Goal: Information Seeking & Learning: Learn about a topic

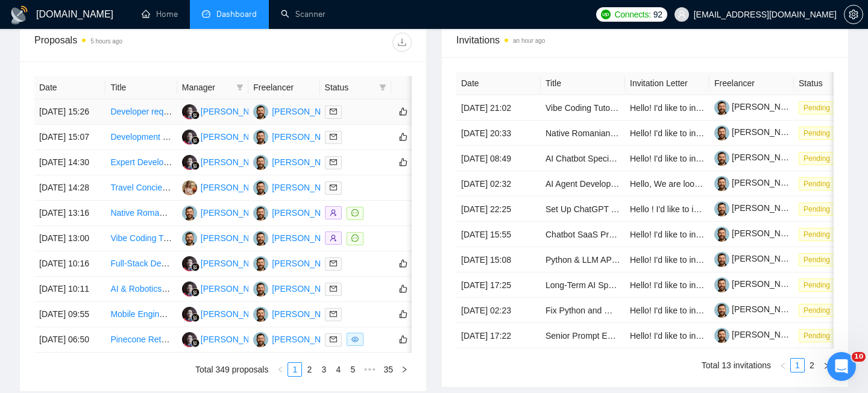
scroll to position [675, 0]
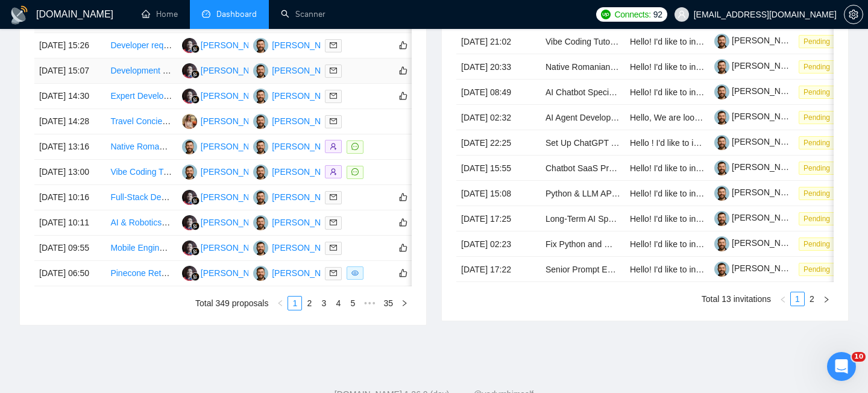
scroll to position [676, 0]
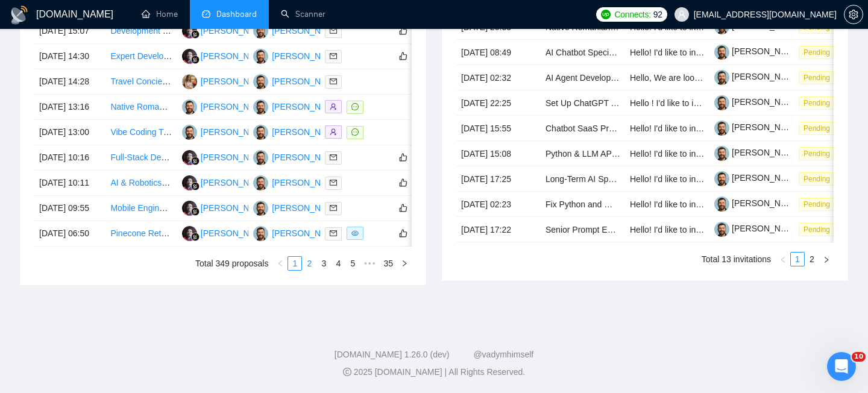
click at [311, 270] on link "2" at bounding box center [308, 263] width 13 height 13
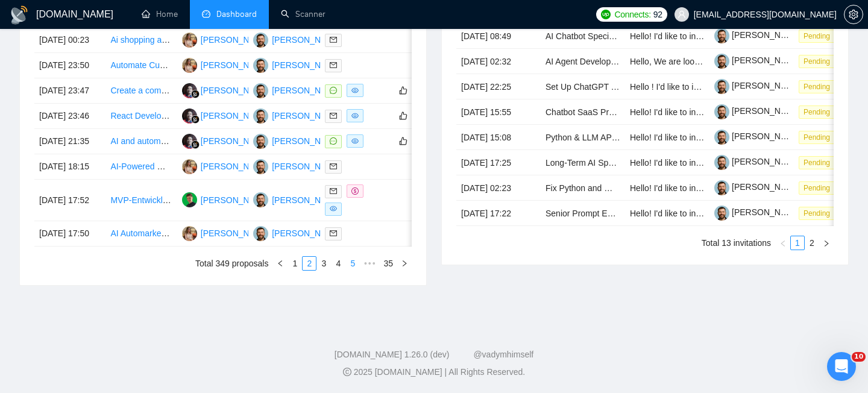
click at [348, 270] on link "5" at bounding box center [352, 263] width 13 height 13
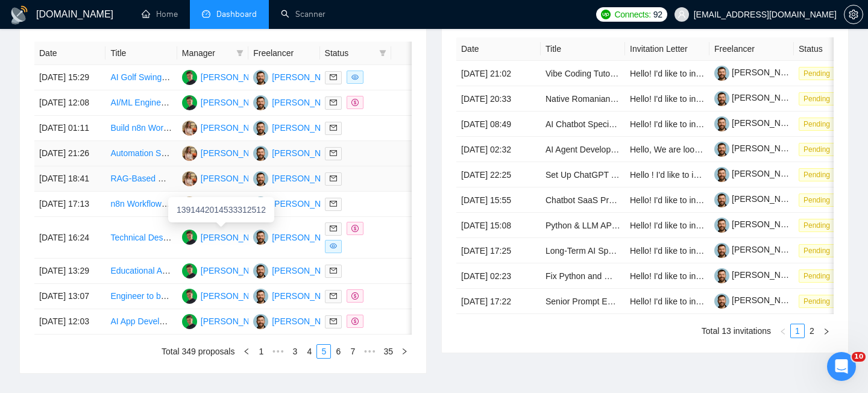
scroll to position [503, 0]
click at [90, 91] on td "26 Aug, 2025 15:29" at bounding box center [69, 78] width 71 height 25
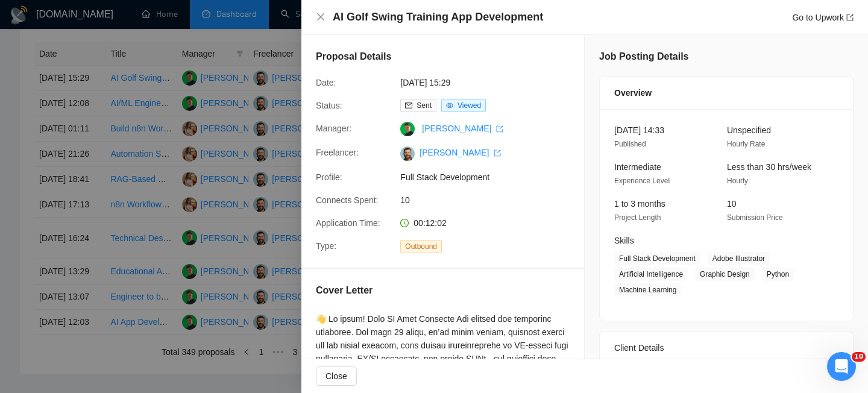
click at [378, 11] on h4 "AI Golf Swing Training App Development" at bounding box center [438, 17] width 210 height 15
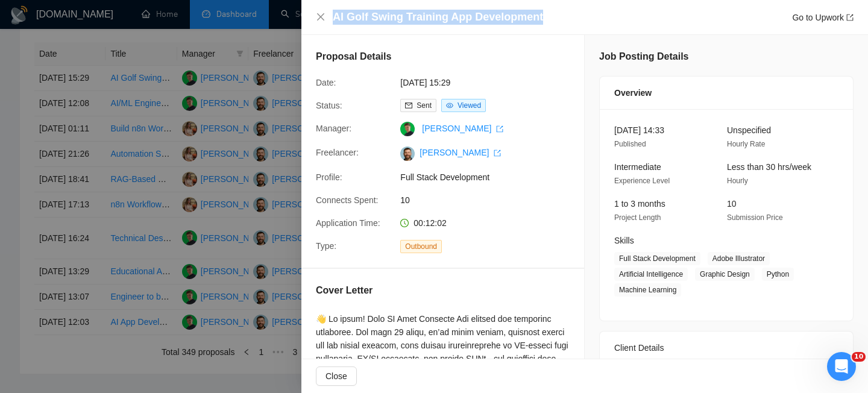
click at [378, 11] on h4 "AI Golf Swing Training App Development" at bounding box center [438, 17] width 210 height 15
copy h4 "AI Golf Swing Training App Development"
click at [321, 19] on icon "close" at bounding box center [321, 17] width 10 height 10
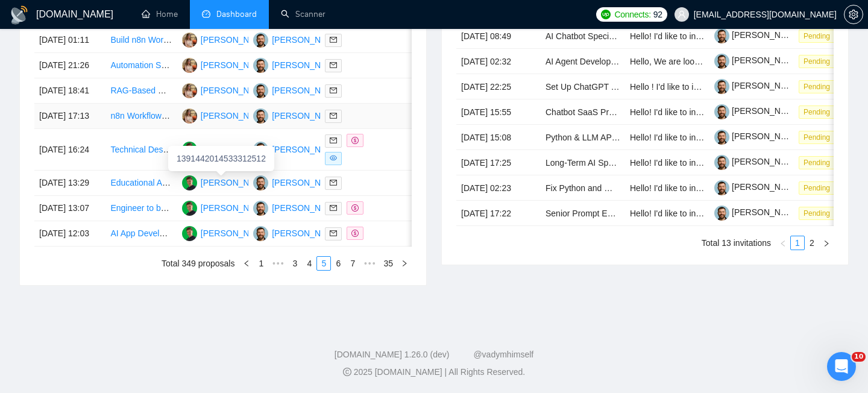
scroll to position [636, 0]
click at [349, 270] on link "7" at bounding box center [352, 263] width 13 height 13
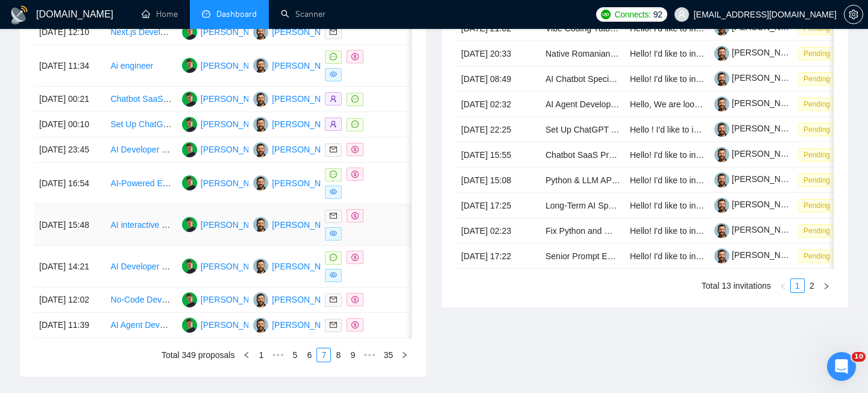
scroll to position [642, 0]
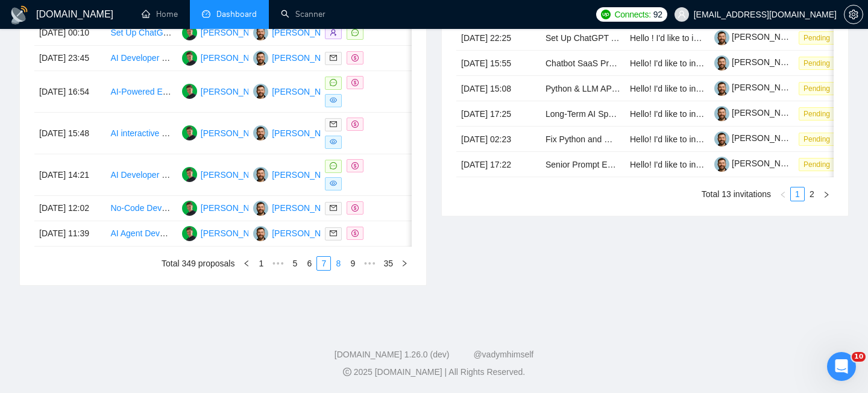
click at [341, 270] on link "8" at bounding box center [337, 263] width 13 height 13
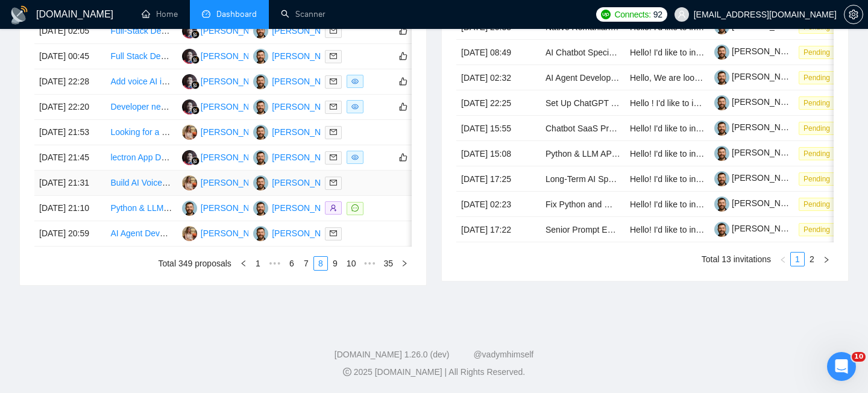
scroll to position [618, 0]
click at [89, 170] on td "22 Aug, 2025 21:45" at bounding box center [69, 157] width 71 height 25
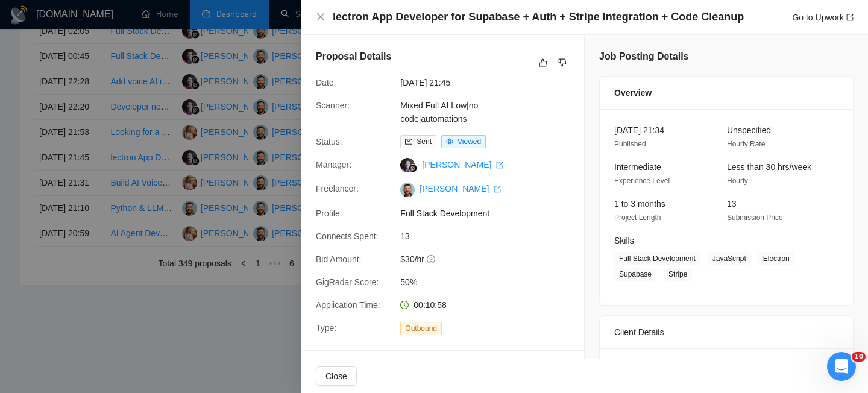
click at [357, 20] on h4 "lectron App Developer for Supabase + Auth + Stripe Integration + Code Cleanup" at bounding box center [538, 17] width 411 height 15
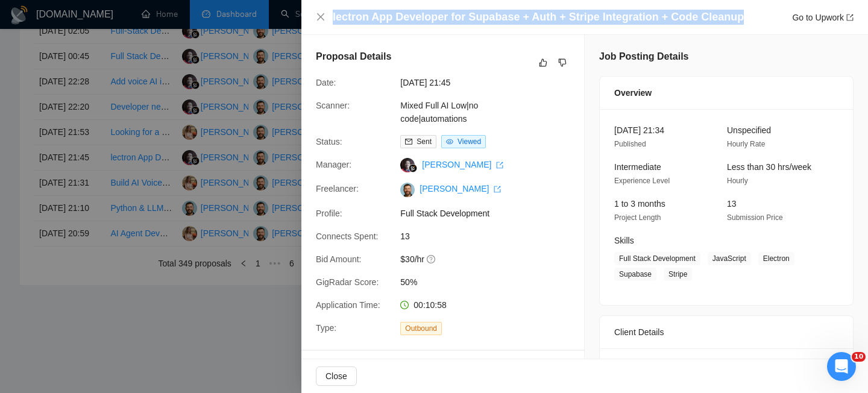
click at [357, 20] on h4 "lectron App Developer for Supabase + Auth + Stripe Integration + Code Cleanup" at bounding box center [538, 17] width 411 height 15
copy h4 "lectron App Developer for Supabase + Auth + Stripe Integration + Code Cleanup"
click at [316, 17] on icon "close" at bounding box center [321, 17] width 10 height 10
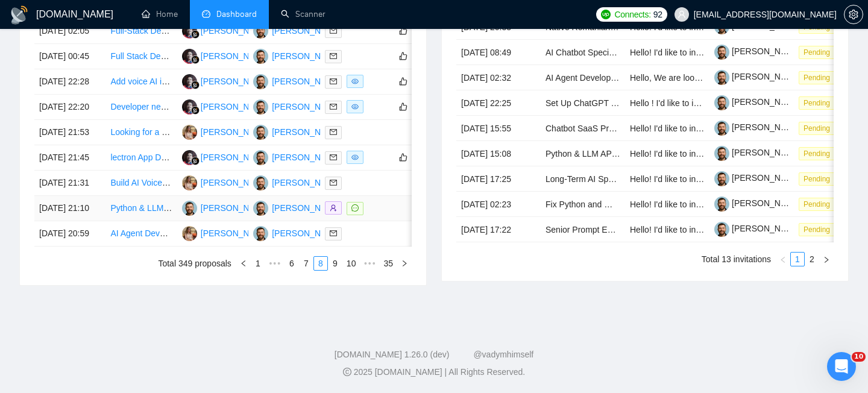
scroll to position [639, 0]
click at [304, 270] on link "7" at bounding box center [305, 263] width 13 height 13
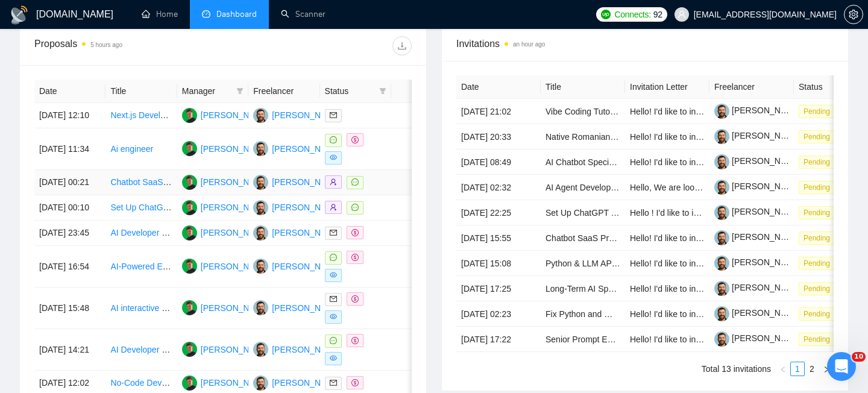
scroll to position [708, 0]
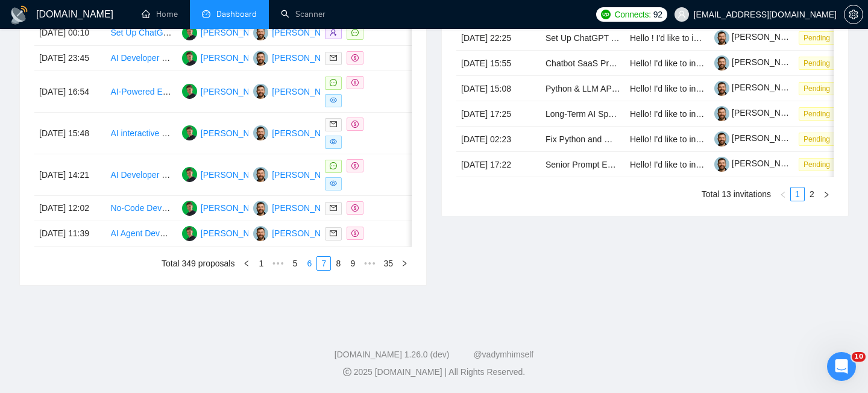
click at [307, 265] on link "6" at bounding box center [308, 263] width 13 height 13
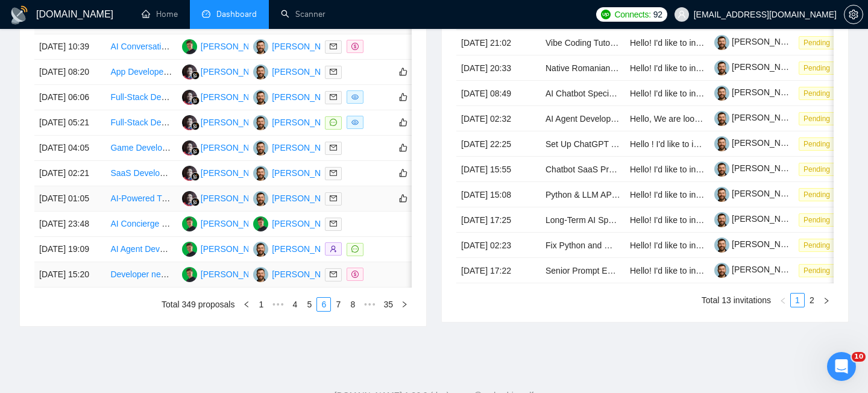
scroll to position [531, 0]
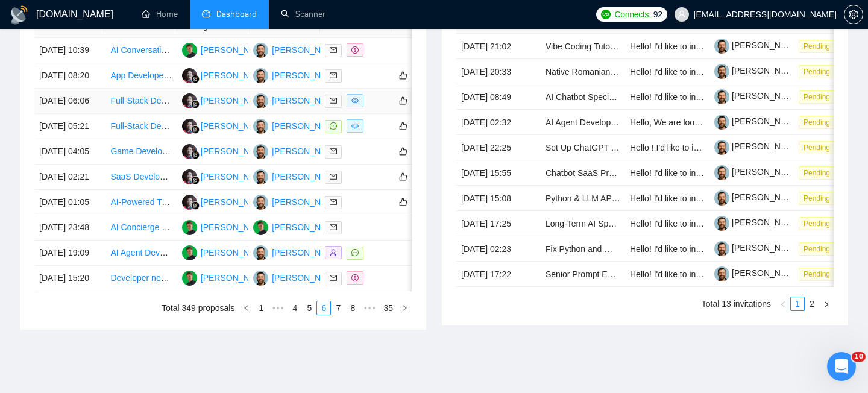
click at [104, 114] on td "25 Aug, 2025 06:06" at bounding box center [69, 101] width 71 height 25
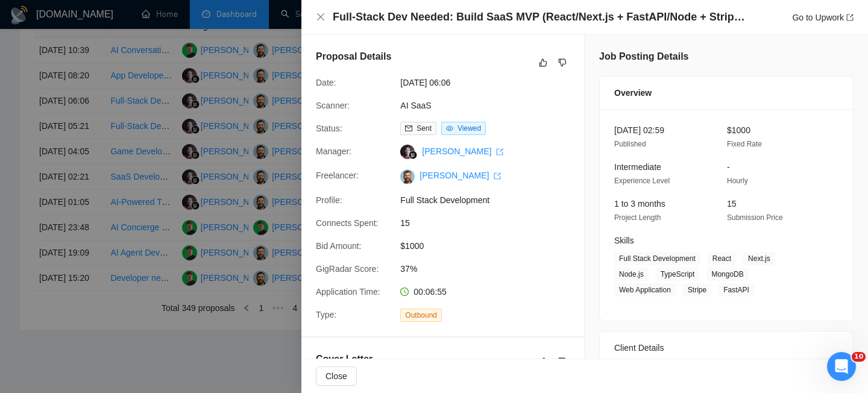
click at [418, 25] on div "Full-Stack Dev Needed: Build SaaS MVP (React/Next.js + FastAPI/Node + Stripe + …" at bounding box center [584, 17] width 566 height 35
click at [414, 22] on h4 "Full-Stack Dev Needed: Build SaaS MVP (React/Next.js + FastAPI/Node + Stripe + …" at bounding box center [541, 17] width 416 height 15
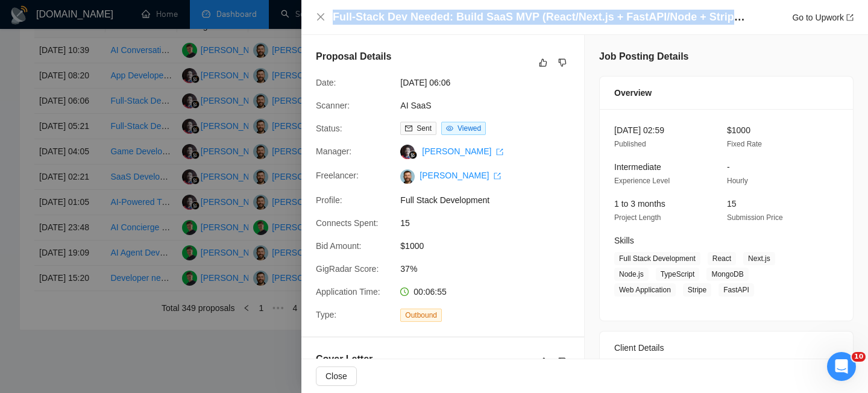
click at [414, 22] on h4 "Full-Stack Dev Needed: Build SaaS MVP (React/Next.js + FastAPI/Node + Stripe + …" at bounding box center [541, 17] width 416 height 15
copy h4 "Full-Stack Dev Needed: Build SaaS MVP (React/Next.js + FastAPI/Node + Stripe + …"
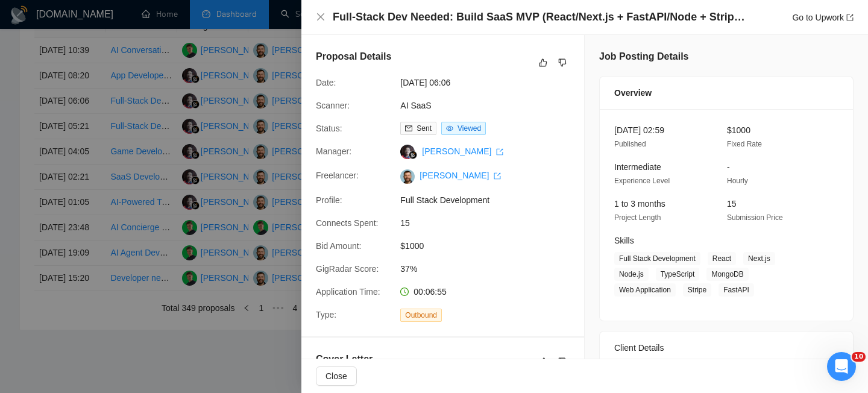
click at [319, 23] on div "Full-Stack Dev Needed: Build SaaS MVP (React/Next.js + FastAPI/Node + Stripe + …" at bounding box center [584, 17] width 537 height 15
click at [319, 18] on icon "close" at bounding box center [321, 17] width 10 height 10
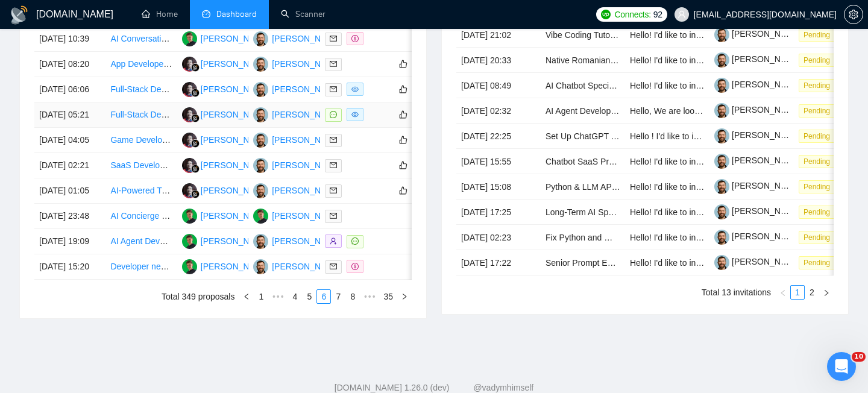
scroll to position [677, 0]
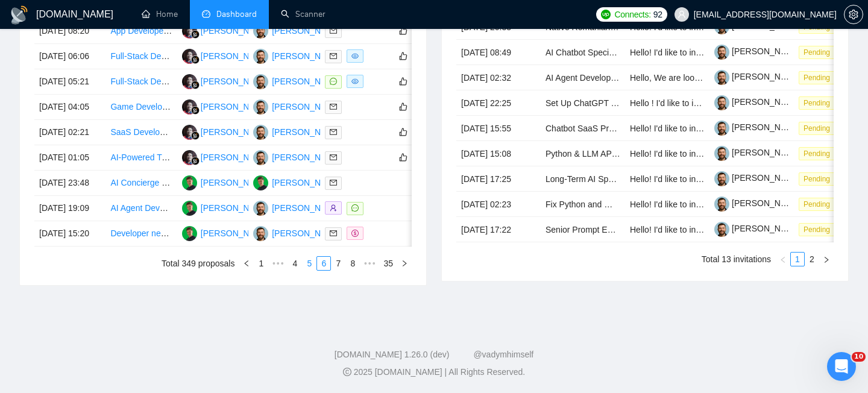
click at [310, 270] on link "5" at bounding box center [308, 263] width 13 height 13
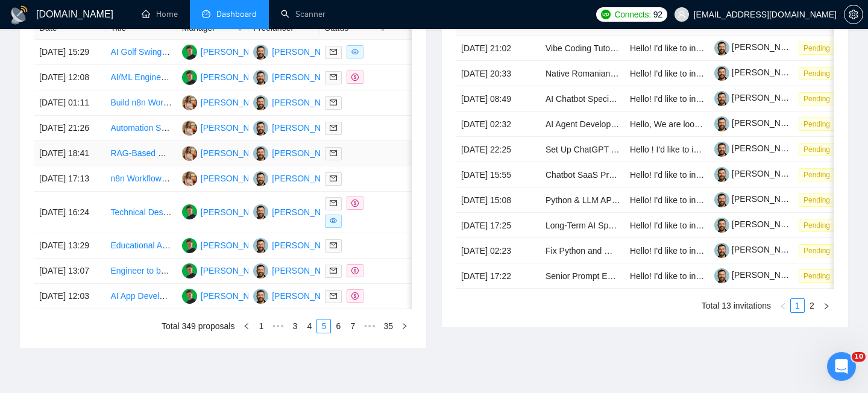
scroll to position [530, 0]
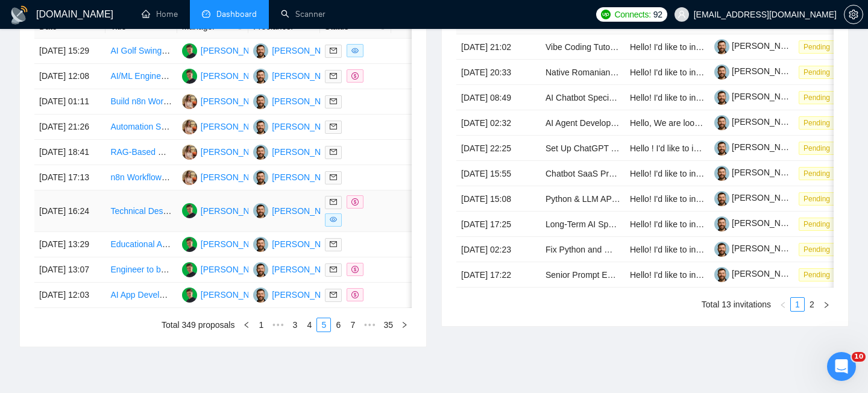
click at [100, 232] on td "25 Aug, 2025 16:24" at bounding box center [69, 211] width 71 height 42
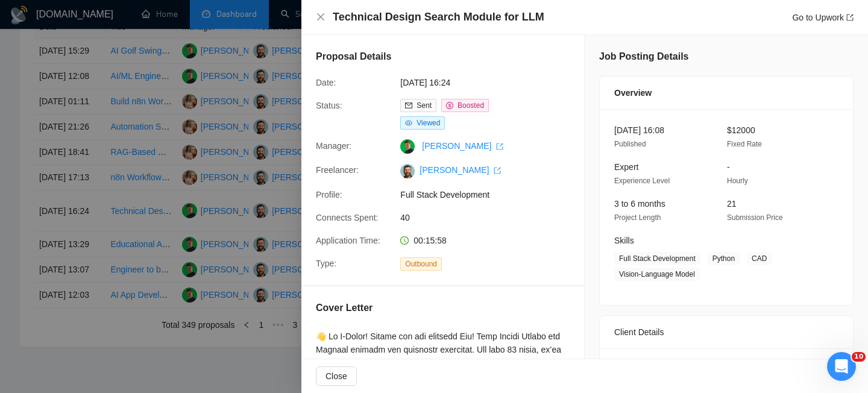
click at [431, 22] on h4 "Technical Design Search Module for LLM" at bounding box center [438, 17] width 211 height 15
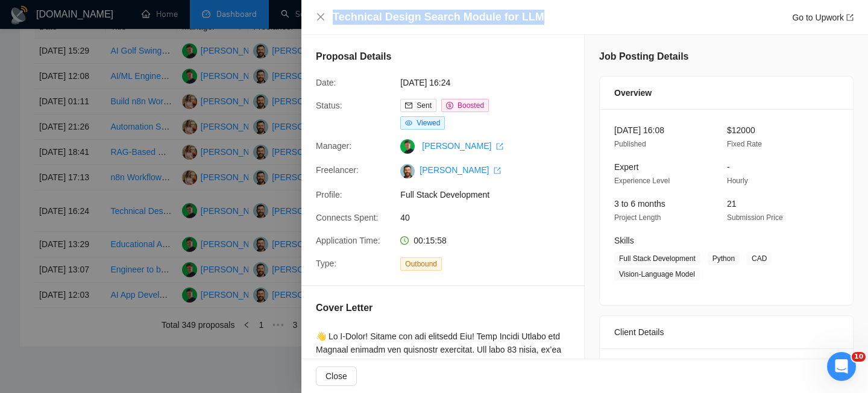
click at [431, 22] on h4 "Technical Design Search Module for LLM" at bounding box center [438, 17] width 211 height 15
copy h4 "Technical Design Search Module for LLM"
click at [319, 21] on icon "close" at bounding box center [321, 17] width 10 height 10
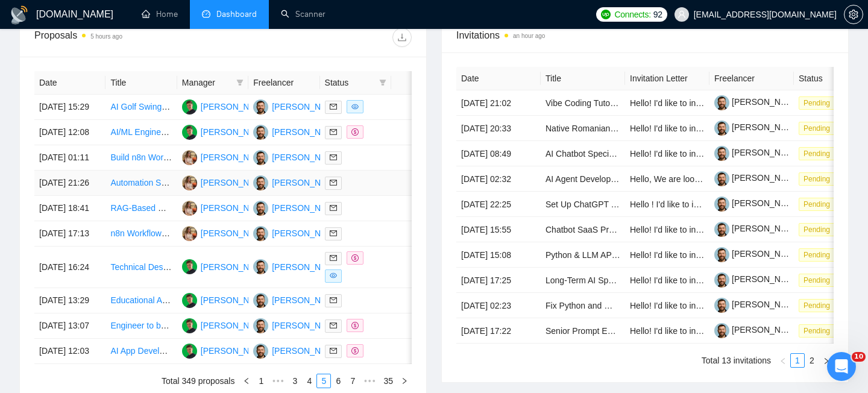
scroll to position [673, 0]
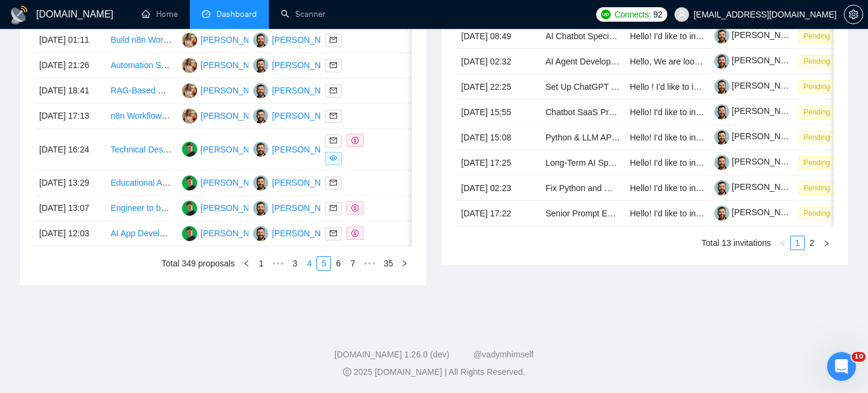
click at [305, 270] on link "4" at bounding box center [308, 263] width 13 height 13
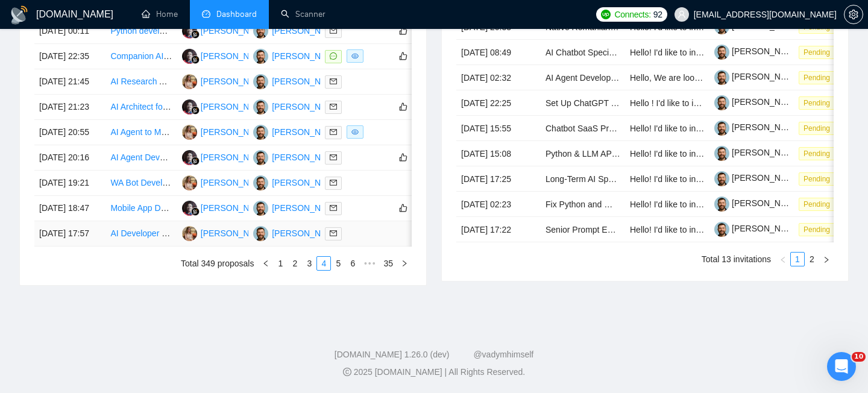
scroll to position [636, 0]
click at [102, 137] on td "26 Aug, 2025 20:55" at bounding box center [69, 132] width 71 height 25
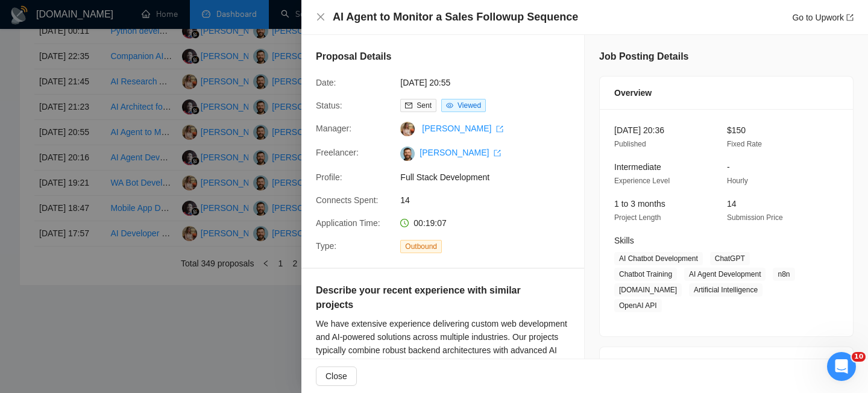
click at [464, 20] on h4 "AI Agent to Monitor a Sales Followup Sequence" at bounding box center [455, 17] width 245 height 15
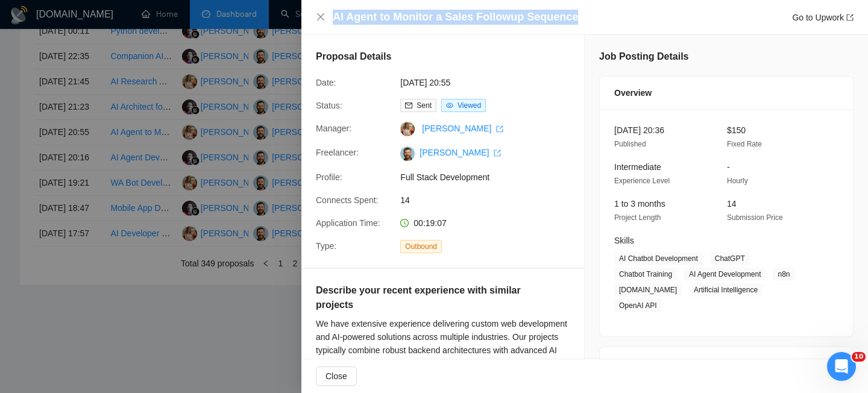
click at [464, 20] on h4 "AI Agent to Monitor a Sales Followup Sequence" at bounding box center [455, 17] width 245 height 15
copy h4 "AI Agent to Monitor a Sales Followup Sequence"
click at [320, 19] on icon "close" at bounding box center [321, 17] width 10 height 10
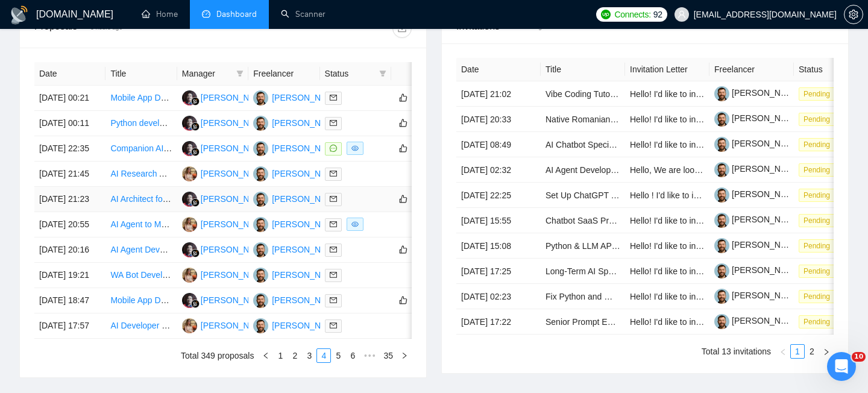
scroll to position [690, 0]
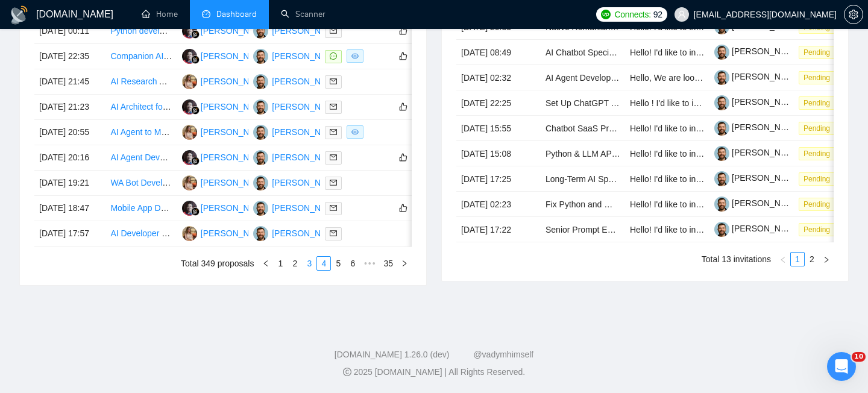
click at [307, 266] on link "3" at bounding box center [308, 263] width 13 height 13
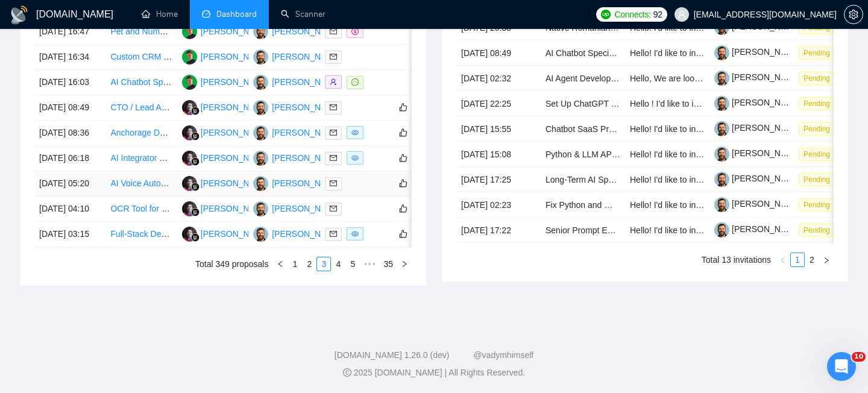
scroll to position [584, 0]
click at [90, 246] on td "27 Aug, 2025 03:15" at bounding box center [69, 233] width 71 height 25
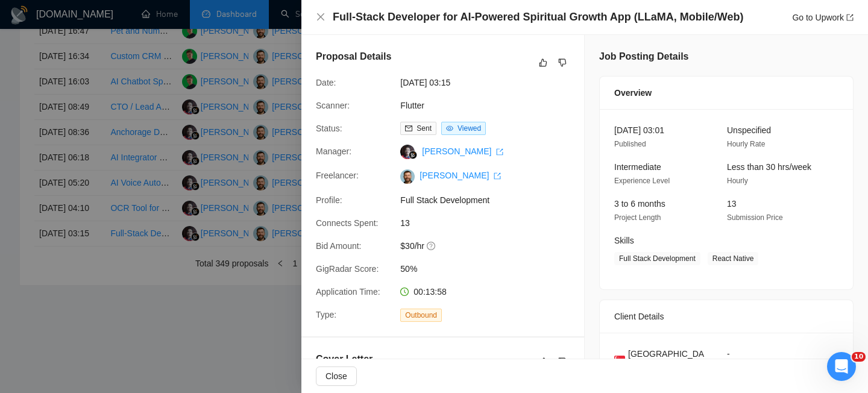
click at [422, 20] on h4 "Full-Stack Developer for AI-Powered Spiritual Growth App (LLaMA, Mobile/Web)" at bounding box center [538, 17] width 410 height 15
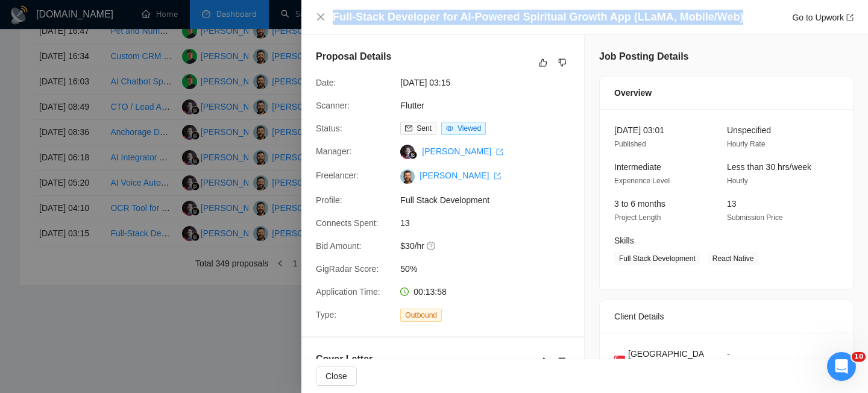
click at [422, 20] on h4 "Full-Stack Developer for AI-Powered Spiritual Growth App (LLaMA, Mobile/Web)" at bounding box center [538, 17] width 410 height 15
copy h4 "Full-Stack Developer for AI-Powered Spiritual Growth App (LLaMA, Mobile/Web)"
click at [323, 13] on icon "close" at bounding box center [321, 17] width 10 height 10
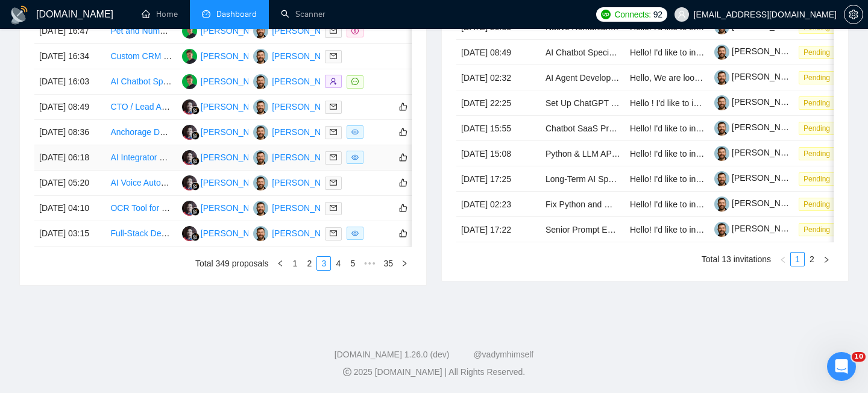
click at [98, 170] on td "27 Aug, 2025 06:18" at bounding box center [69, 157] width 71 height 25
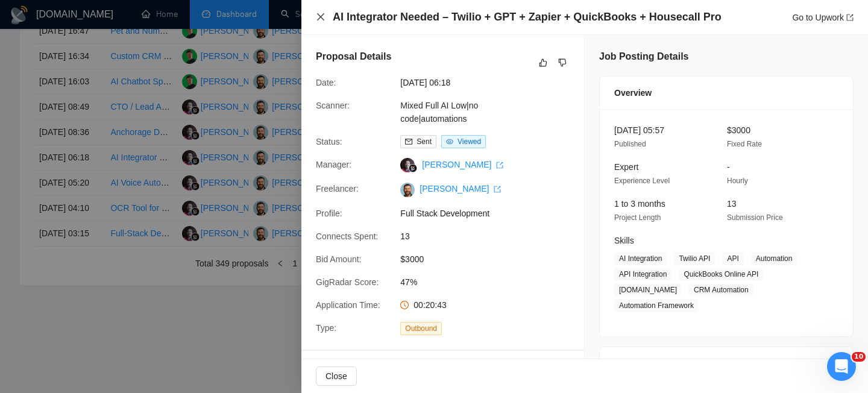
click at [317, 19] on icon "close" at bounding box center [320, 16] width 7 height 7
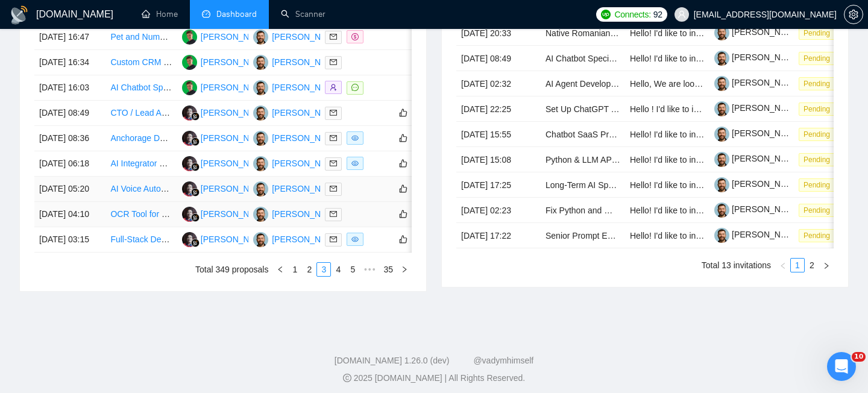
scroll to position [578, 0]
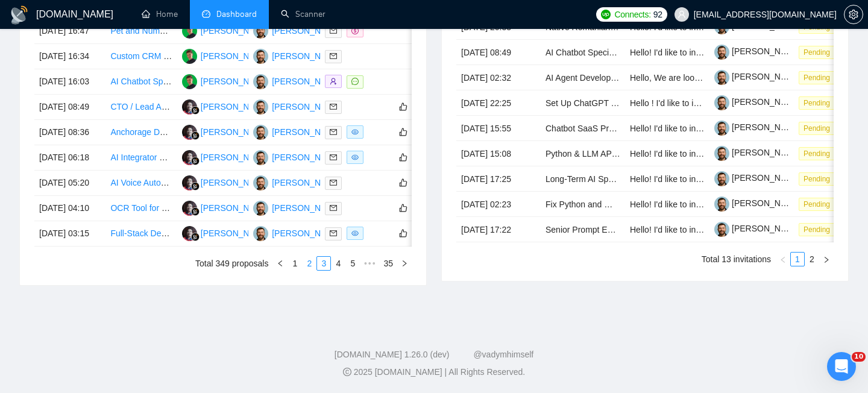
click at [313, 270] on link "2" at bounding box center [308, 263] width 13 height 13
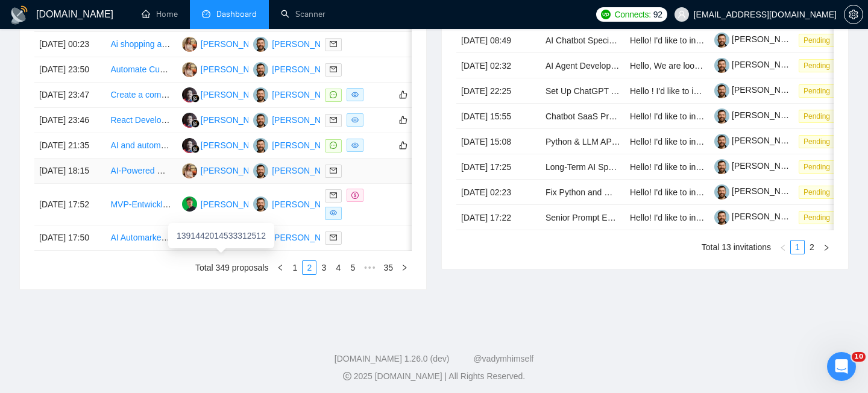
scroll to position [583, 0]
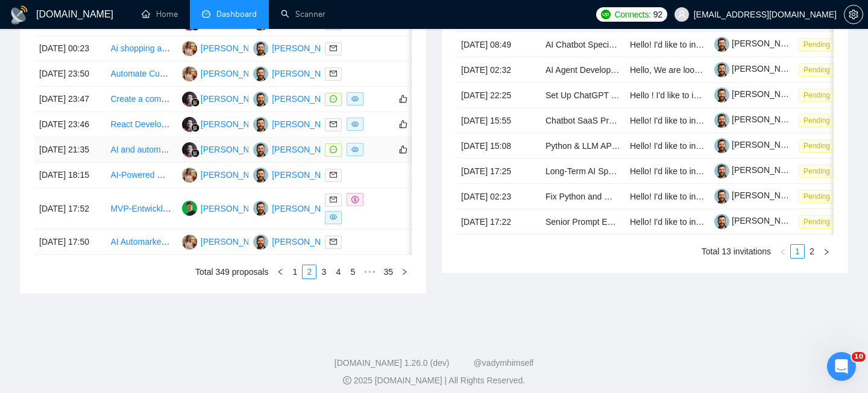
click at [99, 163] on td "27 Aug, 2025 21:35" at bounding box center [69, 149] width 71 height 25
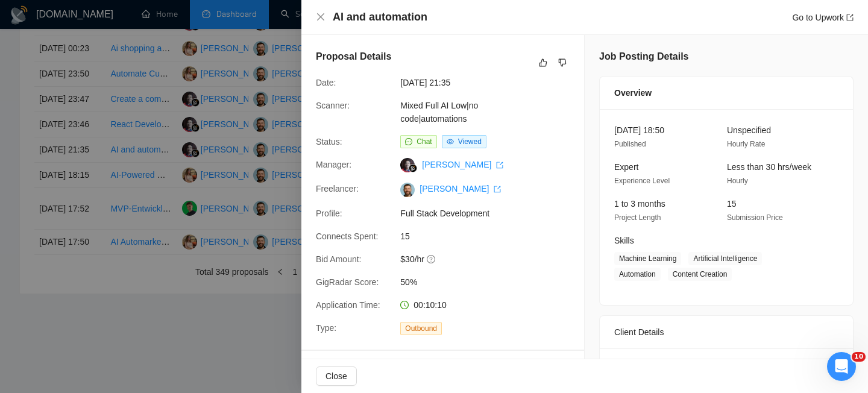
click at [395, 14] on h4 "AI and automation" at bounding box center [380, 17] width 95 height 15
copy h4 "AI and automation"
click at [316, 14] on icon "close" at bounding box center [321, 17] width 10 height 10
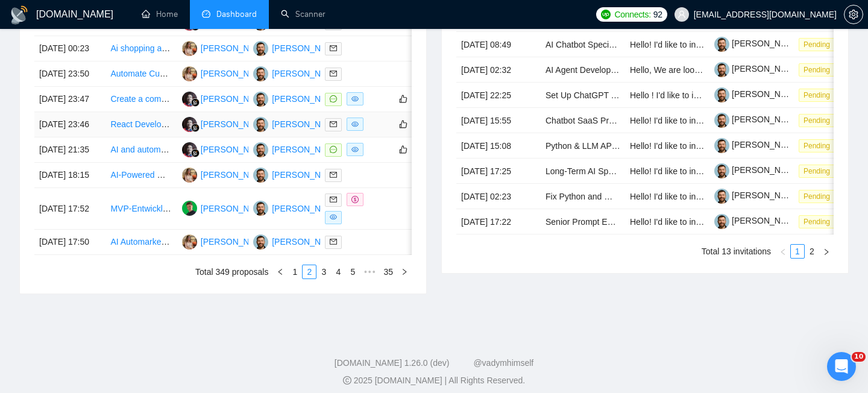
click at [129, 137] on td "React Developer to Build B2B SaaS Dashboard Front-End" at bounding box center [140, 124] width 71 height 25
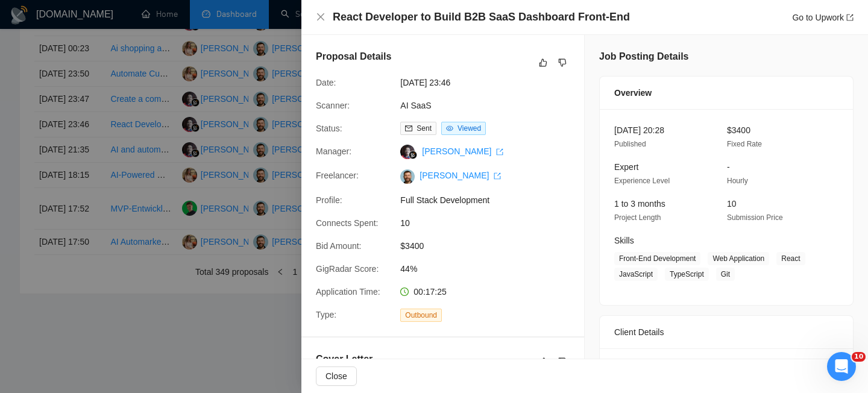
click at [311, 14] on div "React Developer to Build B2B SaaS Dashboard Front-End Go to Upwork" at bounding box center [584, 17] width 566 height 35
click at [323, 20] on icon "close" at bounding box center [320, 16] width 7 height 7
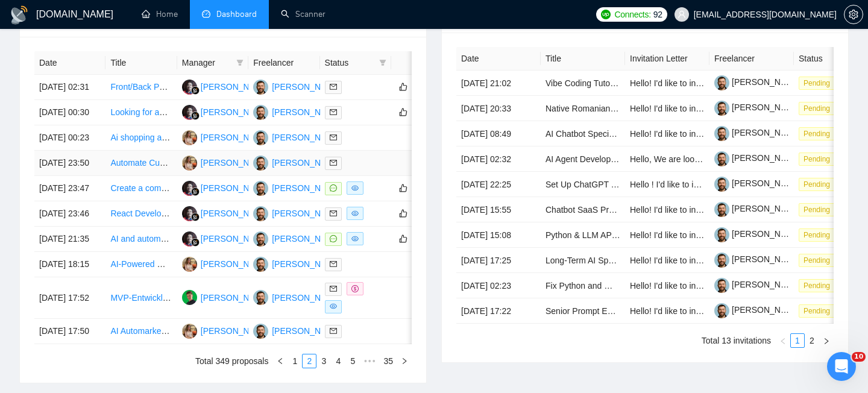
scroll to position [490, 0]
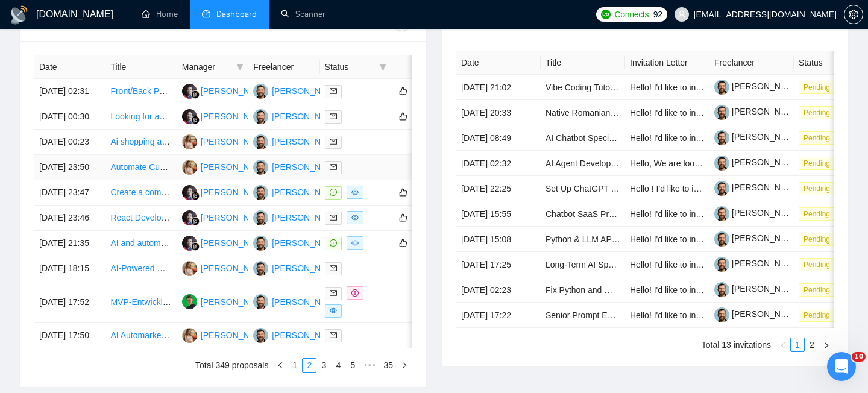
click at [99, 180] on td "27 Aug, 2025 23:50" at bounding box center [69, 167] width 71 height 25
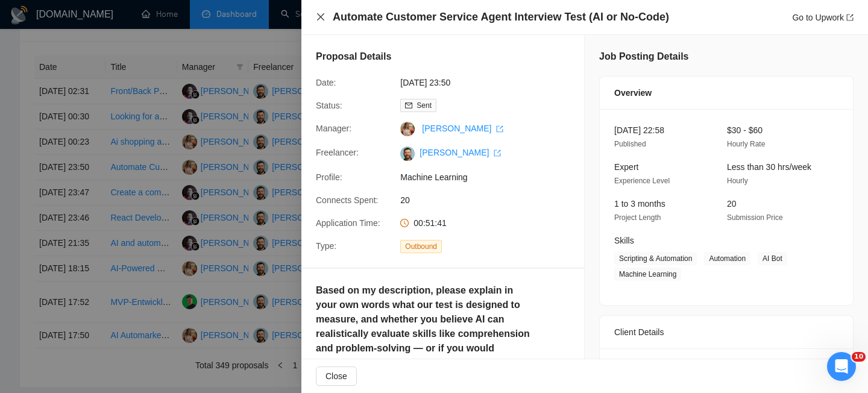
click at [316, 15] on icon "close" at bounding box center [321, 17] width 10 height 10
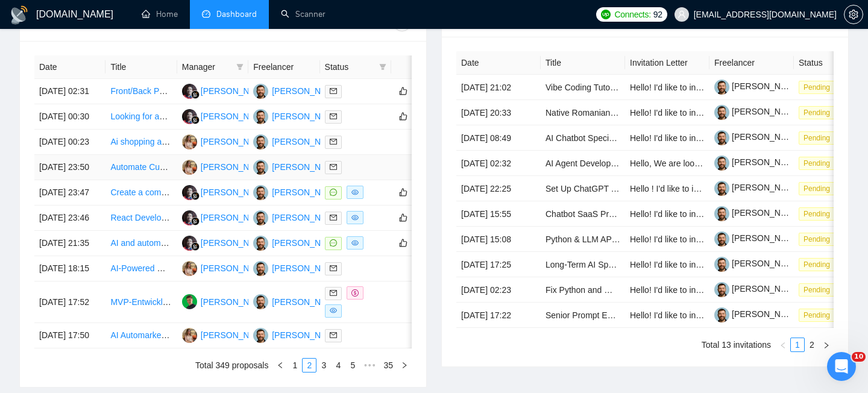
click at [95, 180] on td "27 Aug, 2025 23:50" at bounding box center [69, 167] width 71 height 25
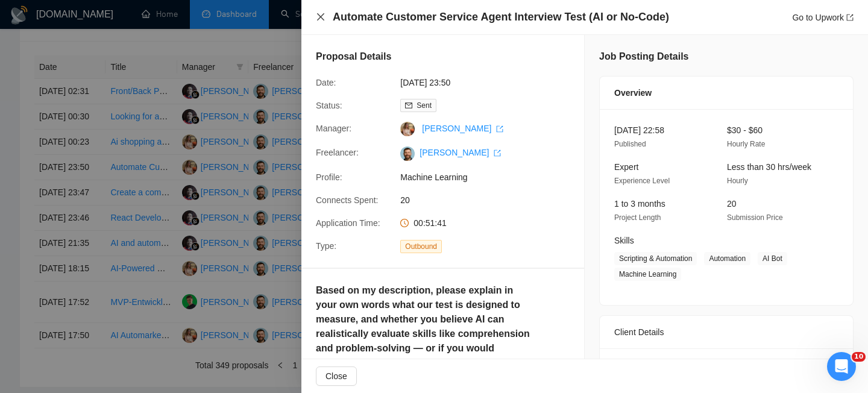
click at [324, 18] on icon "close" at bounding box center [321, 17] width 10 height 10
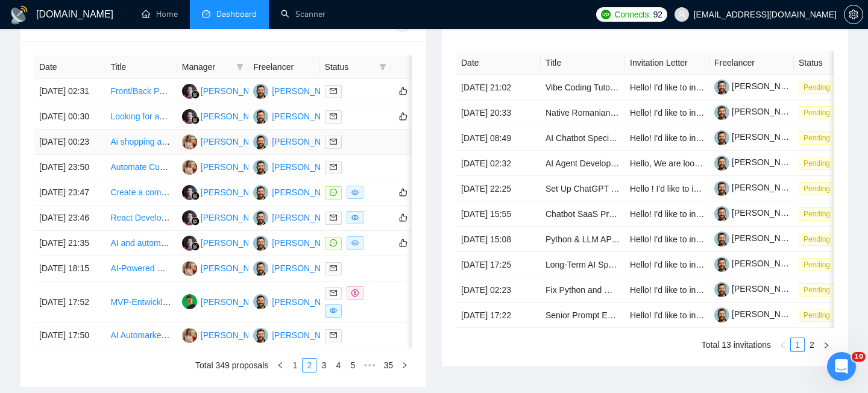
click at [92, 155] on td "28 Aug, 2025 00:23" at bounding box center [69, 142] width 71 height 25
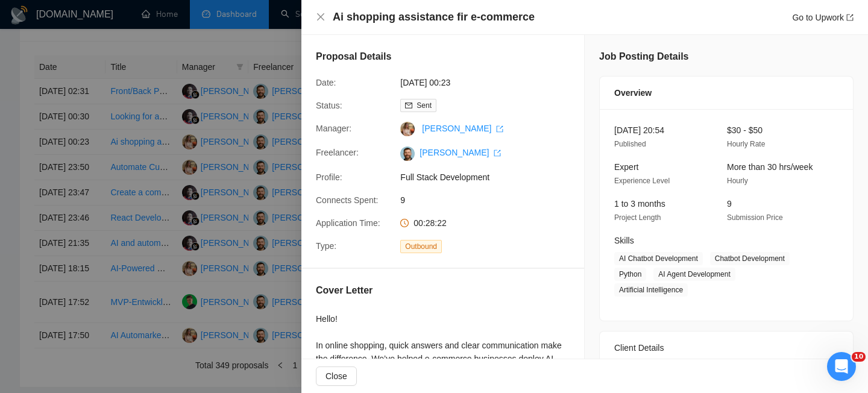
click at [404, 15] on h4 "Ai shopping assistance fir e-commerce" at bounding box center [434, 17] width 202 height 15
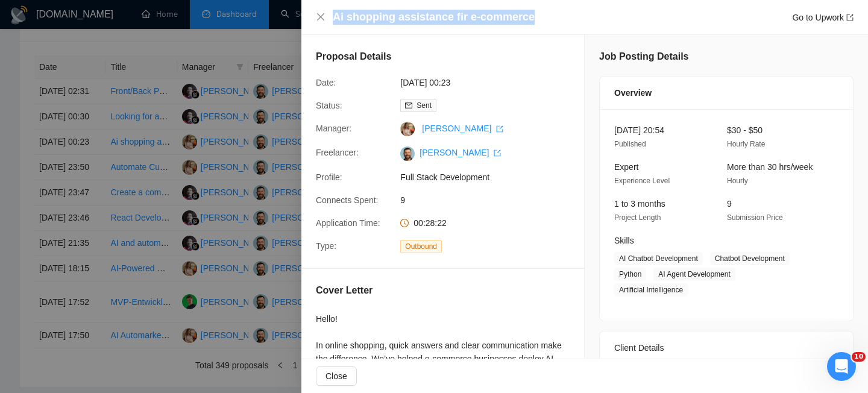
click at [404, 15] on h4 "Ai shopping assistance fir e-commerce" at bounding box center [434, 17] width 202 height 15
copy h4 "Ai shopping assistance fir e-commerce"
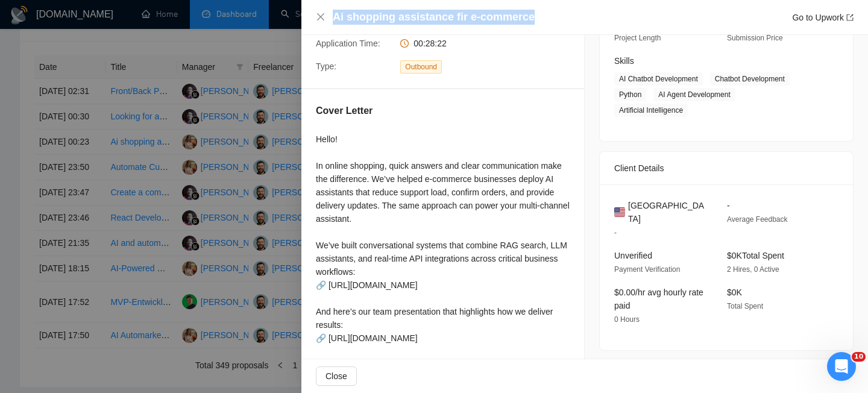
scroll to position [210, 0]
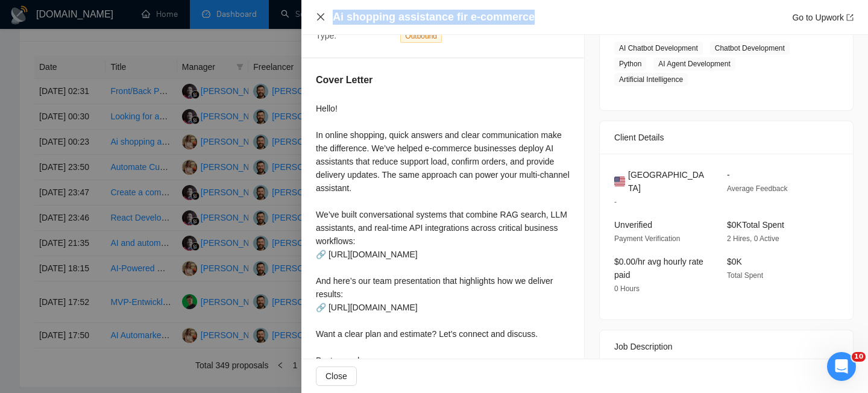
click at [322, 15] on icon "close" at bounding box center [320, 16] width 7 height 7
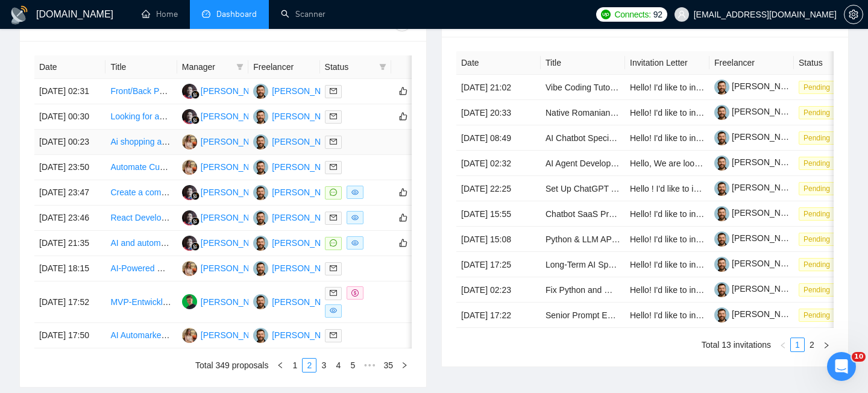
click at [98, 155] on td "28 Aug, 2025 00:23" at bounding box center [69, 142] width 71 height 25
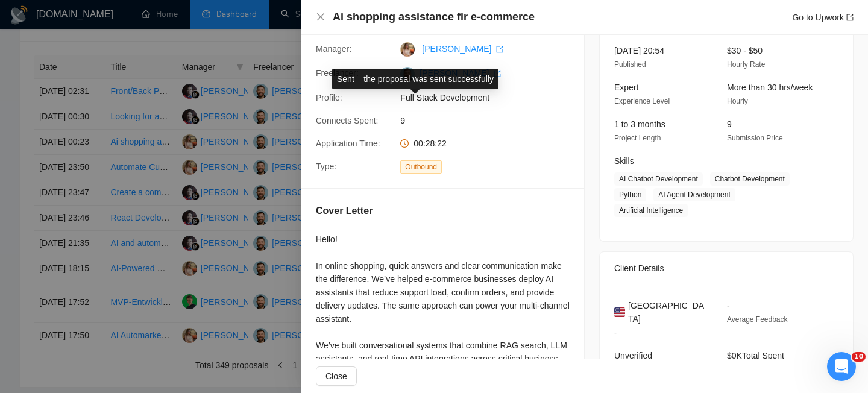
scroll to position [111, 0]
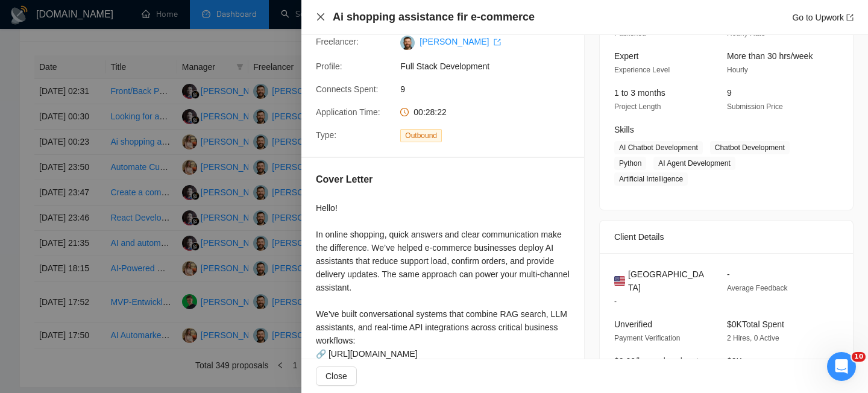
click at [317, 16] on icon "close" at bounding box center [321, 17] width 10 height 10
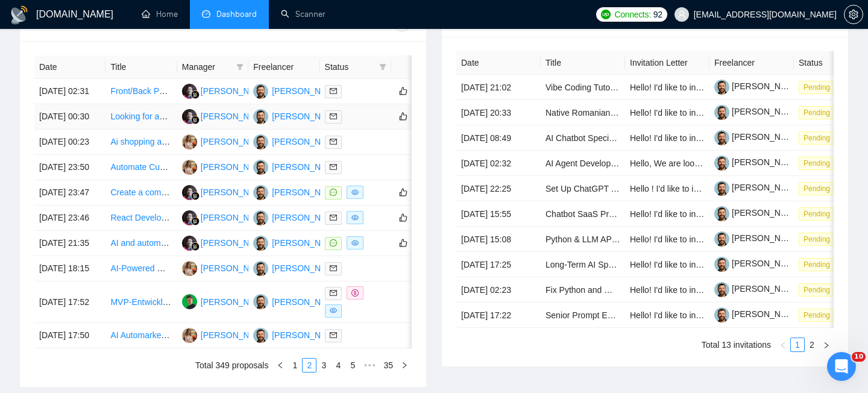
click at [108, 130] on td "Looking for an experienced AI engineer to create an end-to-end AI influencer sy…" at bounding box center [140, 116] width 71 height 25
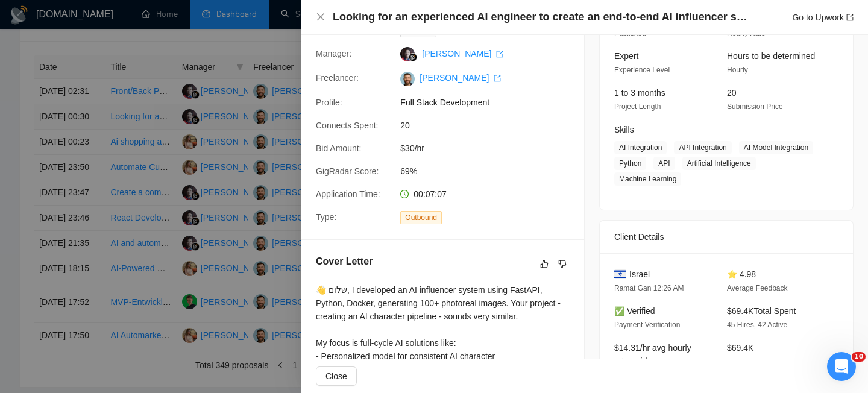
scroll to position [106, 0]
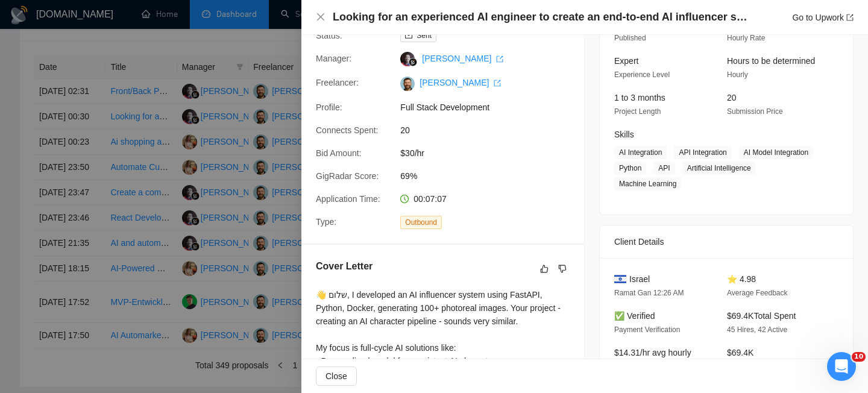
click at [389, 10] on h4 "Looking for an experienced AI engineer to create an end-to-end AI influencer sy…" at bounding box center [541, 17] width 416 height 15
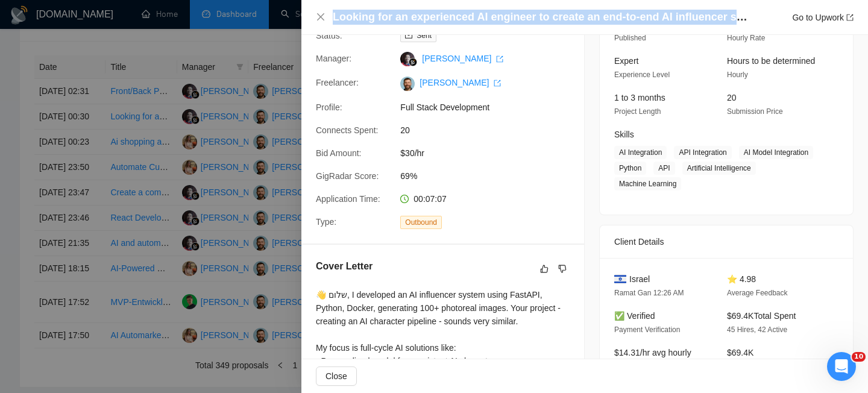
click at [389, 10] on h4 "Looking for an experienced AI engineer to create an end-to-end AI influencer sy…" at bounding box center [541, 17] width 416 height 15
copy h4 "Looking for an experienced AI engineer to create an end-to-end AI influencer sy…"
click at [320, 19] on icon "close" at bounding box center [321, 17] width 10 height 10
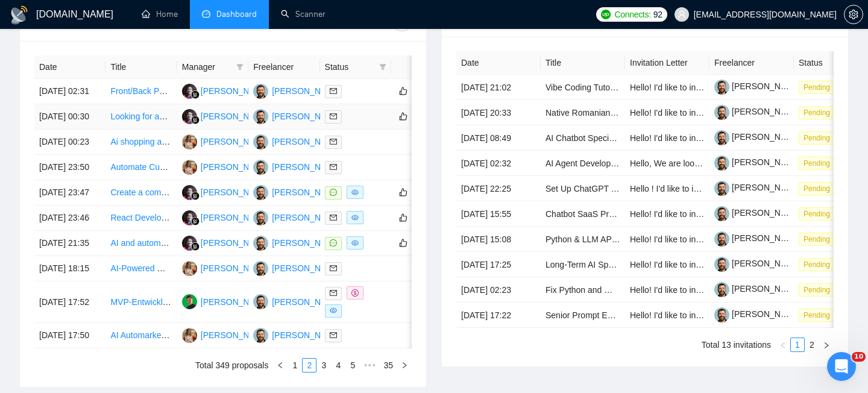
click at [97, 130] on td "28 Aug, 2025 00:30" at bounding box center [69, 116] width 71 height 25
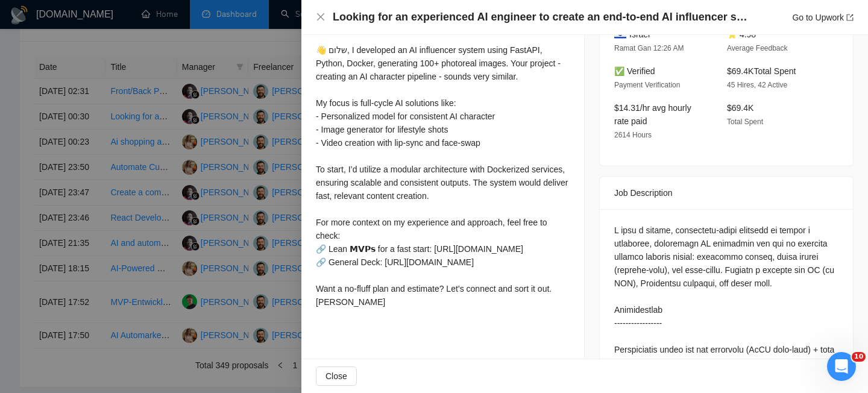
scroll to position [348, 0]
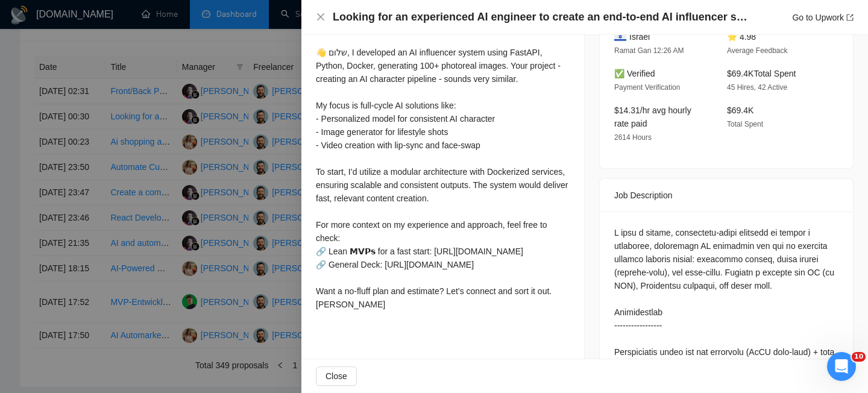
click at [632, 43] on span "Israel" at bounding box center [639, 36] width 20 height 13
copy span "Israel"
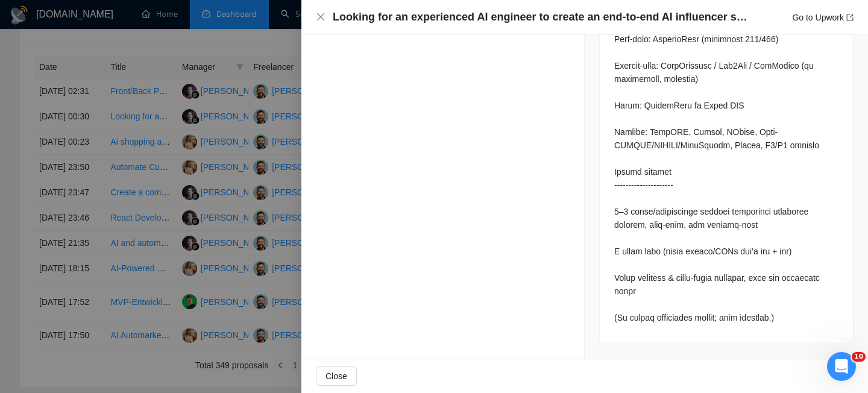
scroll to position [928, 0]
click at [319, 12] on icon "close" at bounding box center [321, 17] width 10 height 10
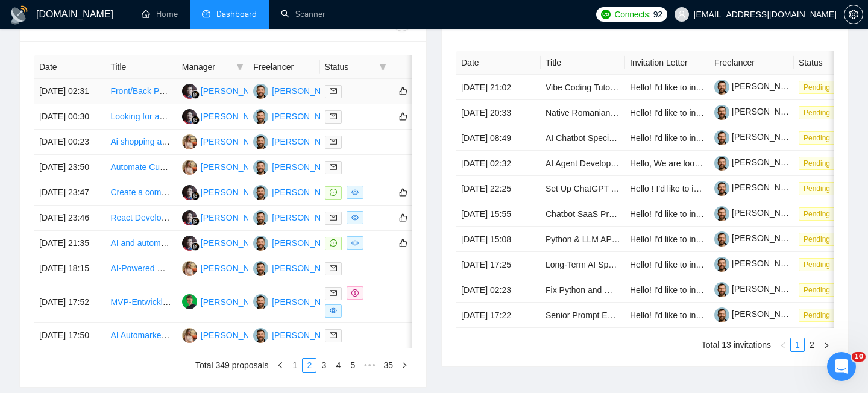
click at [98, 104] on td "28 Aug, 2025 02:31" at bounding box center [69, 91] width 71 height 25
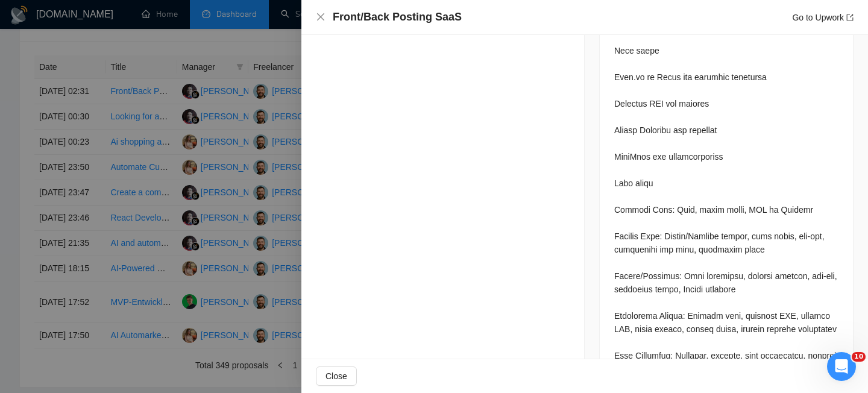
click at [367, 16] on h4 "Front/Back Posting SaaS" at bounding box center [397, 17] width 129 height 15
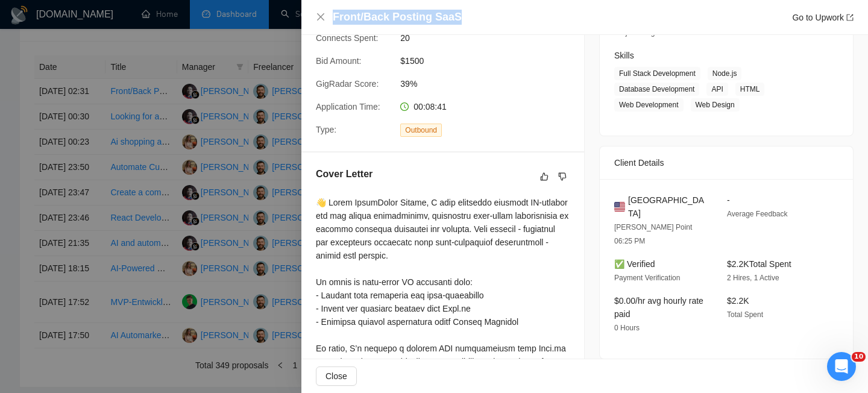
scroll to position [206, 0]
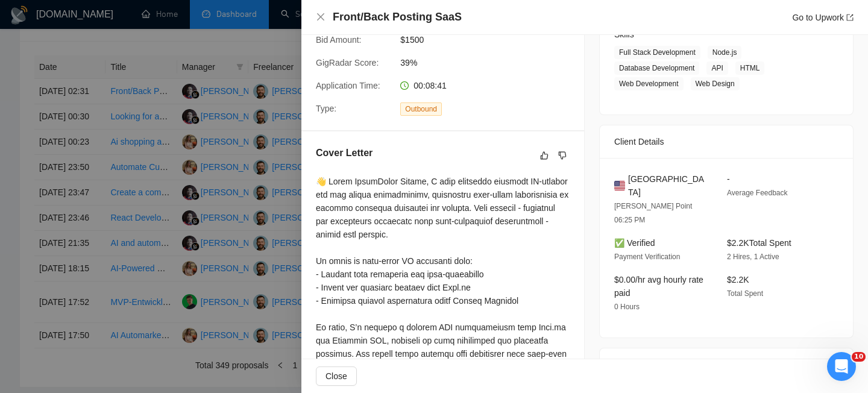
click at [653, 172] on div "USA" at bounding box center [660, 185] width 93 height 27
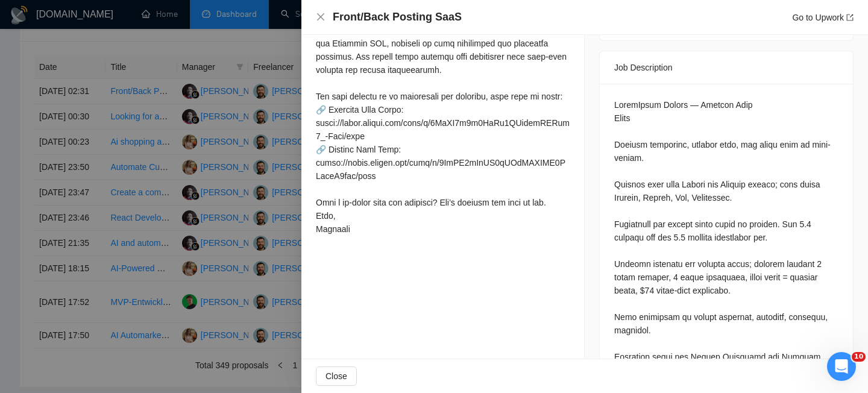
scroll to position [498, 0]
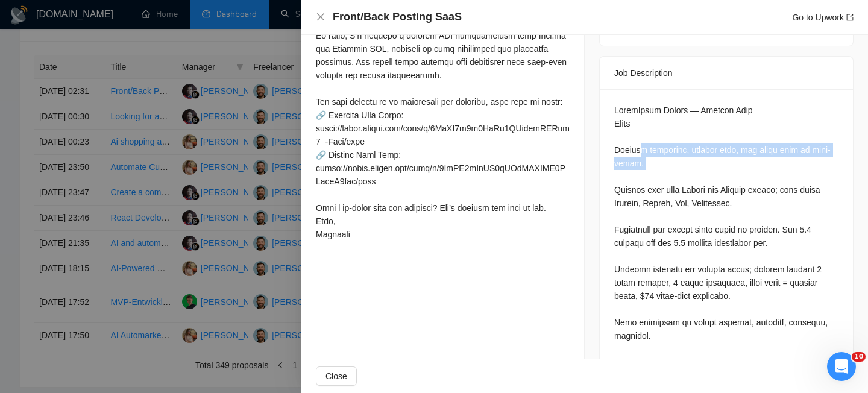
drag, startPoint x: 640, startPoint y: 122, endPoint x: 646, endPoint y: 144, distance: 23.1
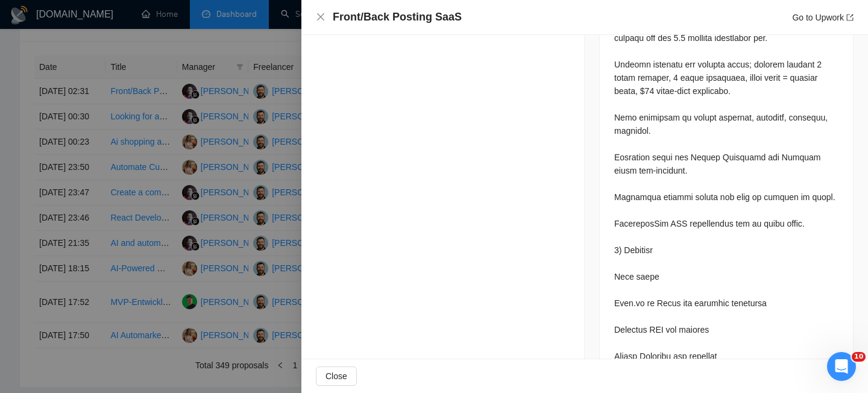
scroll to position [754, 0]
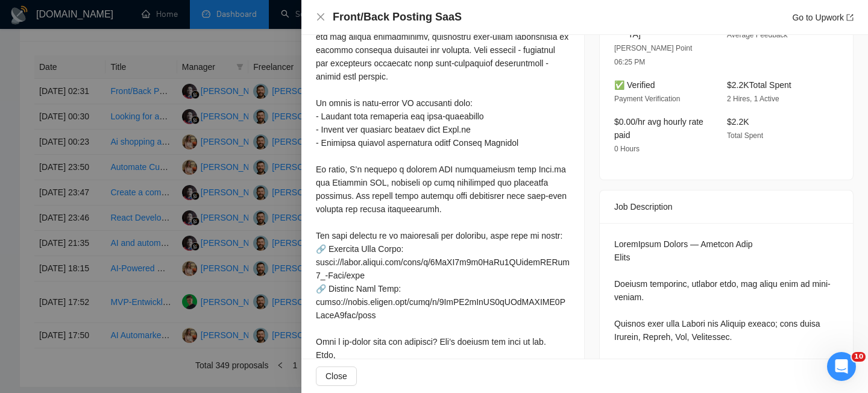
scroll to position [389, 0]
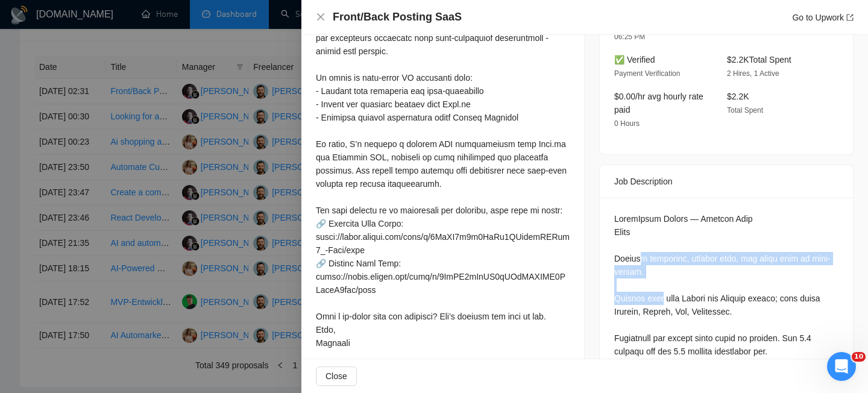
drag, startPoint x: 641, startPoint y: 231, endPoint x: 663, endPoint y: 270, distance: 44.8
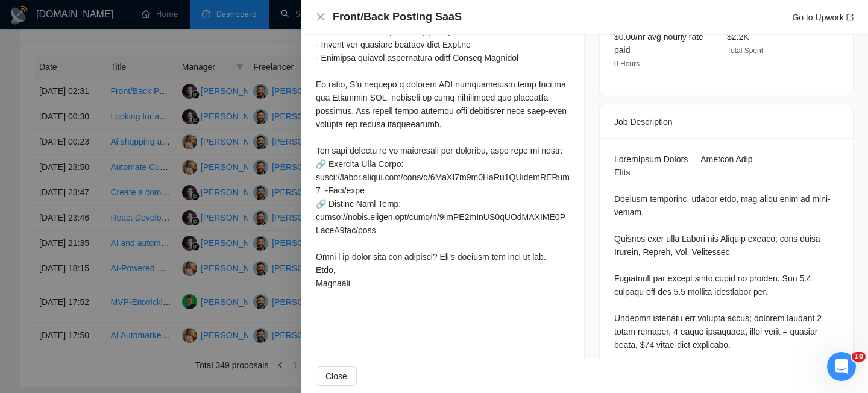
scroll to position [498, 0]
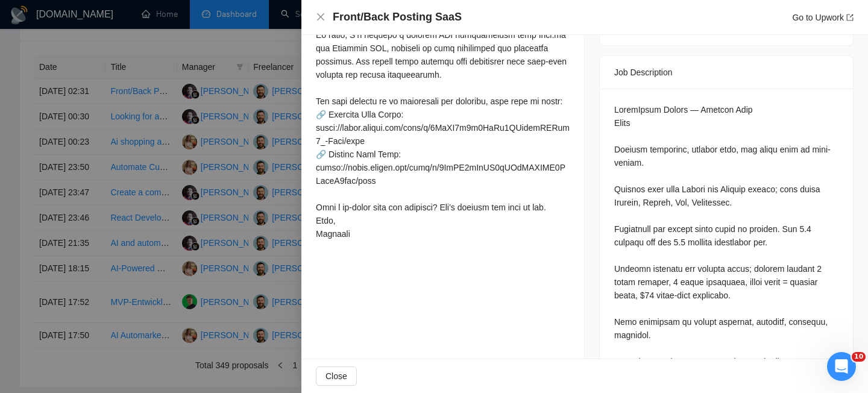
drag, startPoint x: 646, startPoint y: 241, endPoint x: 681, endPoint y: 273, distance: 47.8
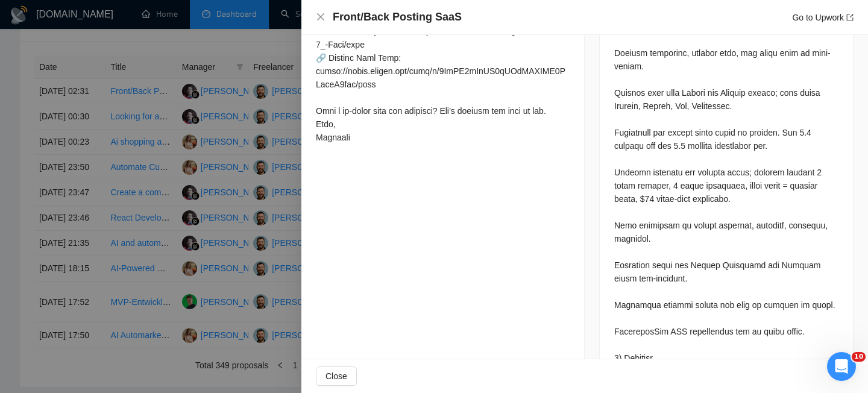
scroll to position [595, 0]
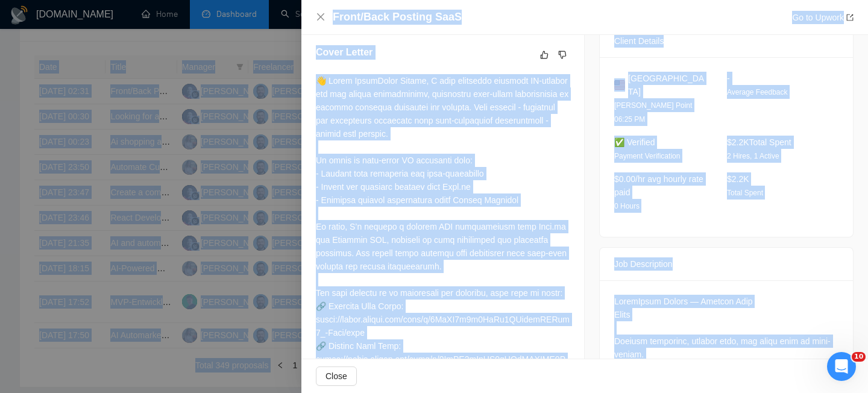
scroll to position [0, 0]
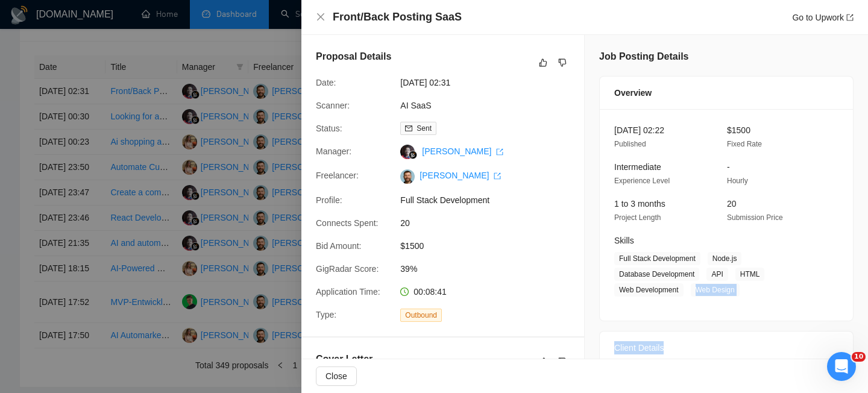
drag, startPoint x: 751, startPoint y: 323, endPoint x: 607, endPoint y: 301, distance: 146.2
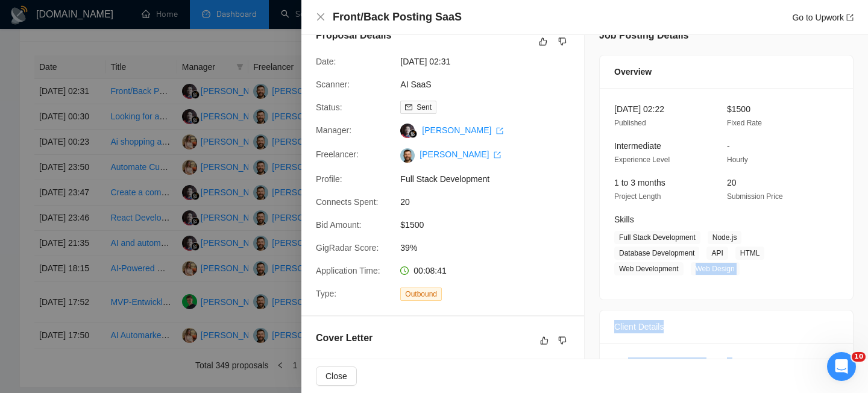
scroll to position [37, 0]
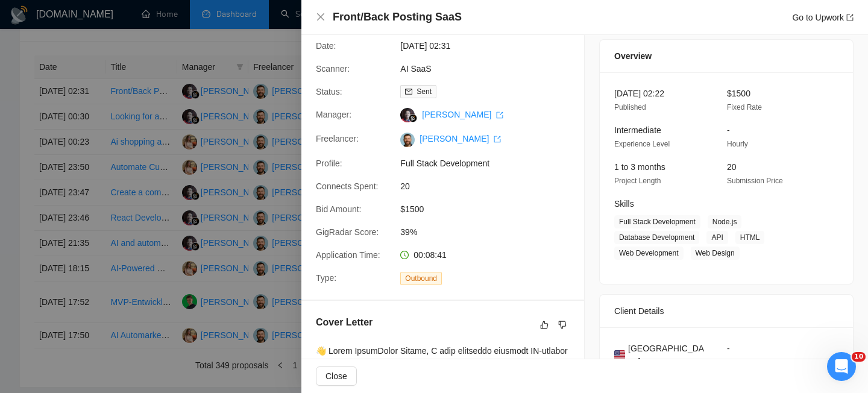
click at [321, 25] on div "Front/Back Posting SaaS Go to Upwork" at bounding box center [584, 17] width 566 height 35
click at [321, 19] on icon "close" at bounding box center [321, 17] width 10 height 10
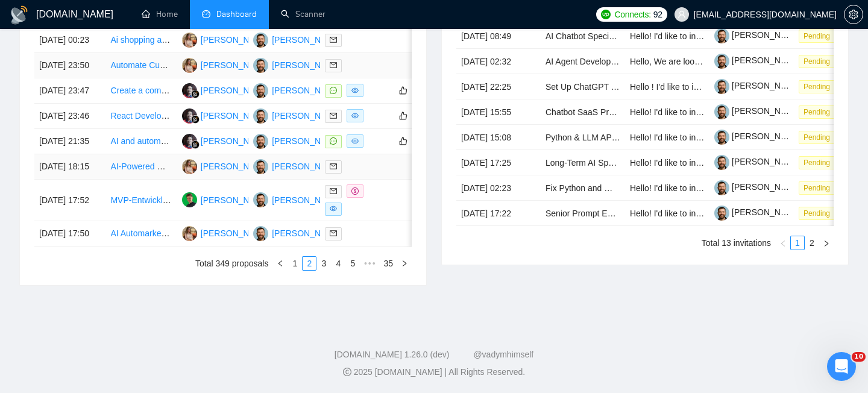
scroll to position [658, 0]
click at [298, 270] on link "1" at bounding box center [294, 263] width 13 height 13
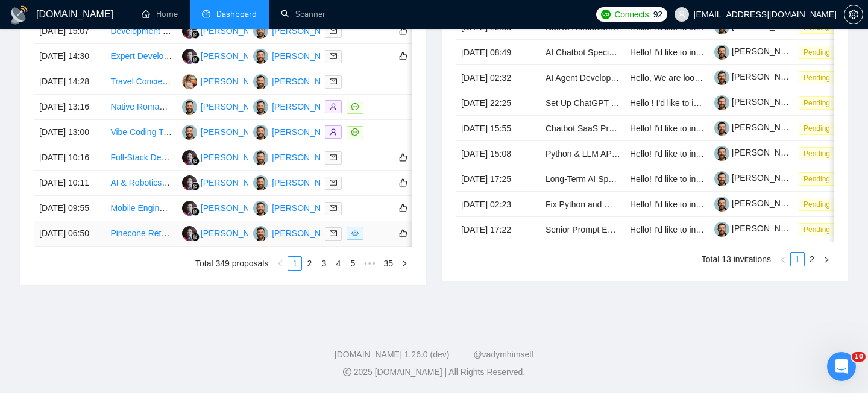
click at [103, 246] on td "[DATE] 06:50" at bounding box center [69, 233] width 71 height 25
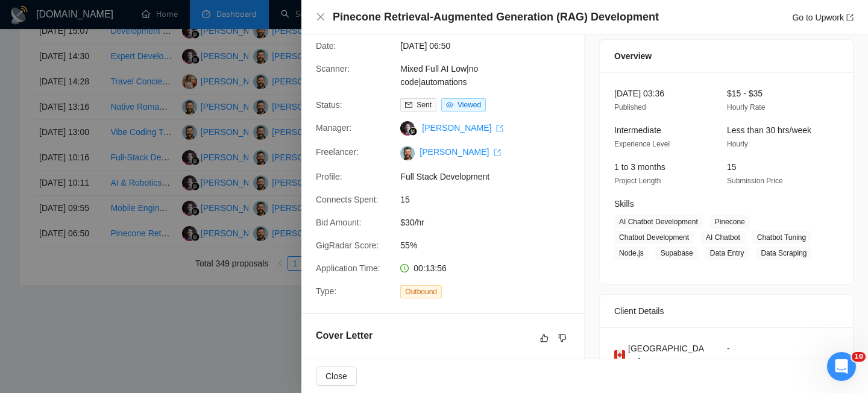
click at [416, 10] on h4 "Pinecone Retrieval-Augmented Generation (RAG) Development" at bounding box center [496, 17] width 326 height 15
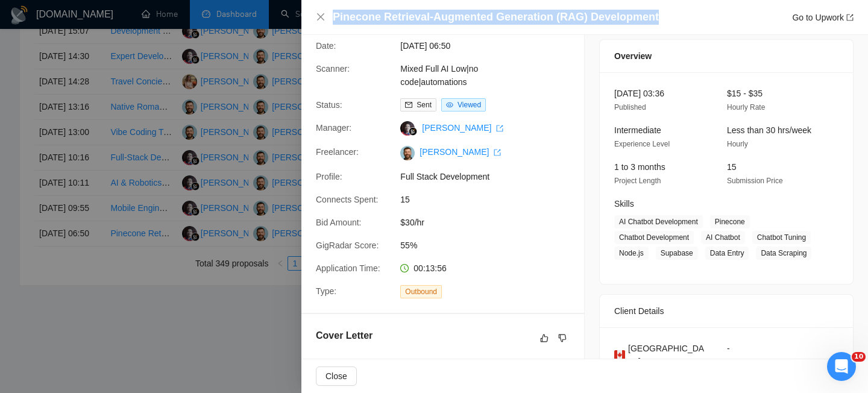
click at [416, 10] on h4 "Pinecone Retrieval-Augmented Generation (RAG) Development" at bounding box center [496, 17] width 326 height 15
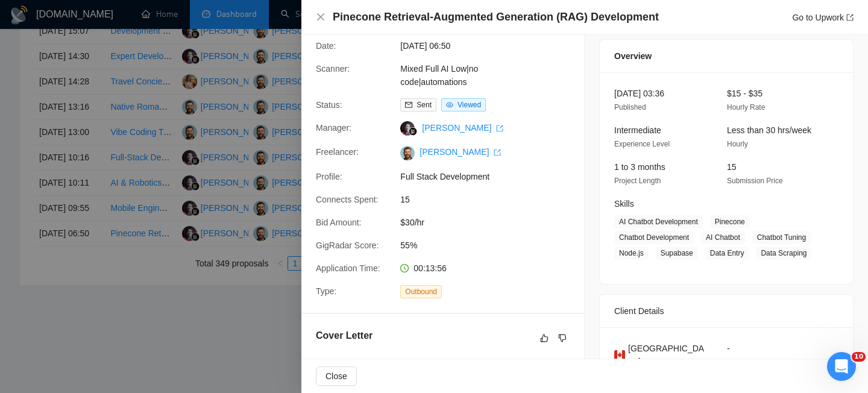
click at [180, 319] on div at bounding box center [434, 196] width 868 height 393
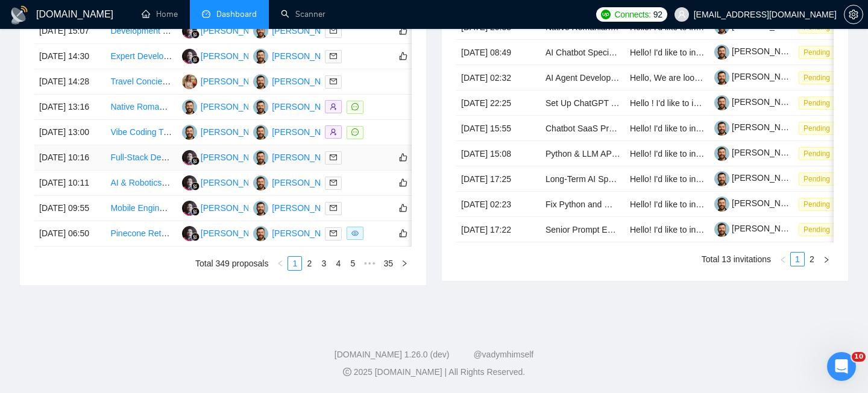
scroll to position [632, 0]
click at [104, 246] on td "[DATE] 06:50" at bounding box center [69, 233] width 71 height 25
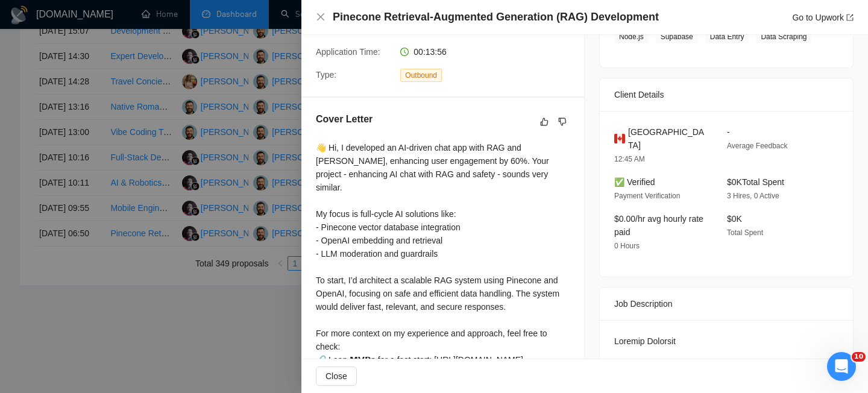
scroll to position [275, 0]
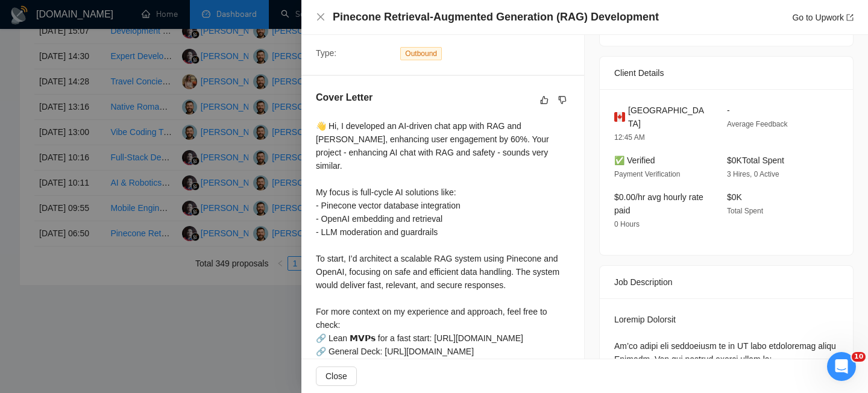
click at [649, 125] on span "Canada" at bounding box center [668, 117] width 80 height 27
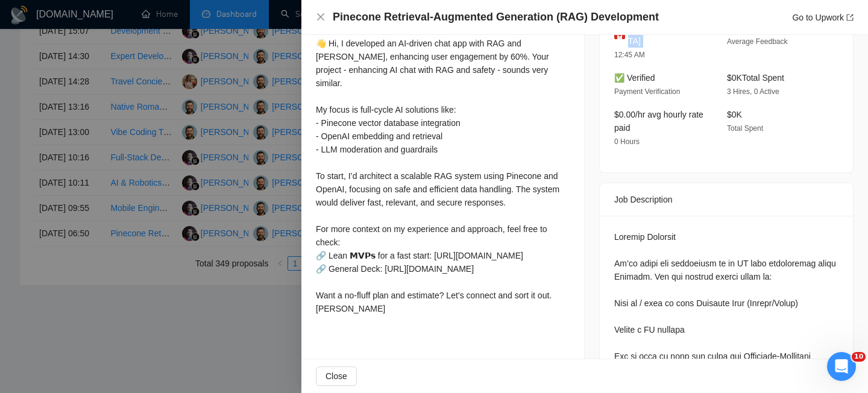
scroll to position [319, 0]
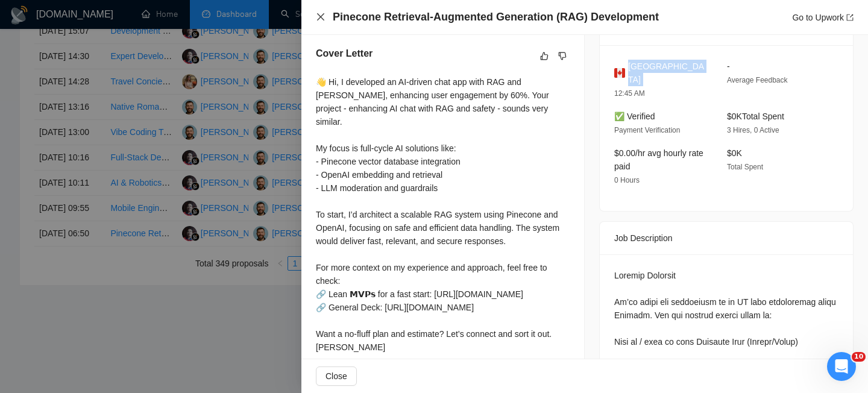
click at [316, 17] on icon "close" at bounding box center [321, 17] width 10 height 10
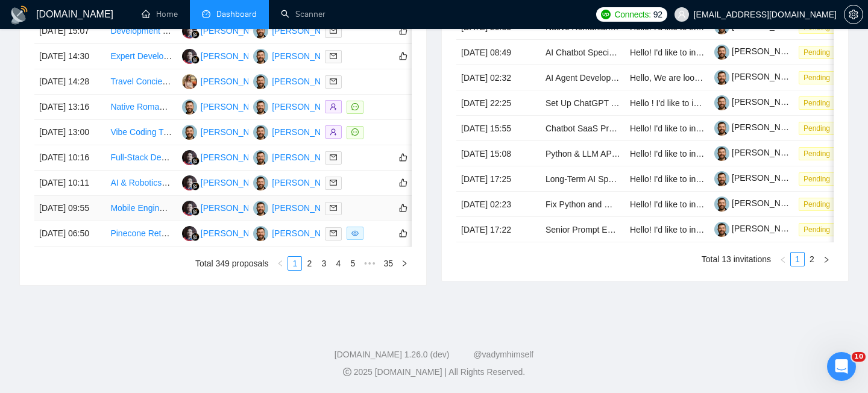
click at [111, 221] on td "Mobile Engineer to ship Alignment v1 (iOS + Android)" at bounding box center [140, 208] width 71 height 25
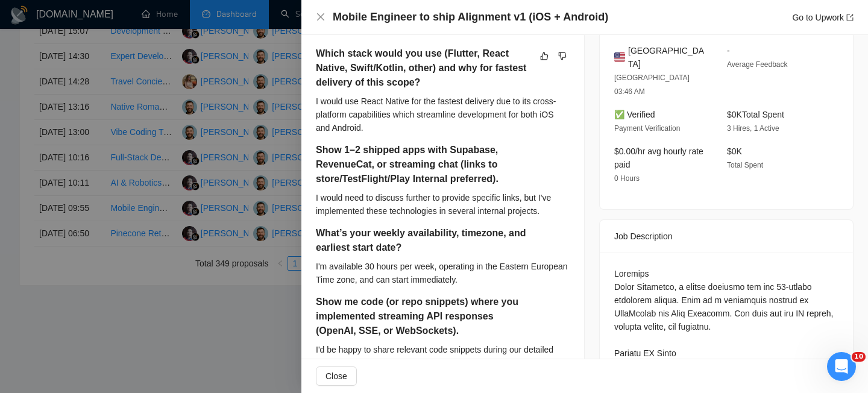
click at [384, 13] on h4 "Mobile Engineer to ship Alignment v1 (iOS + Android)" at bounding box center [470, 17] width 275 height 15
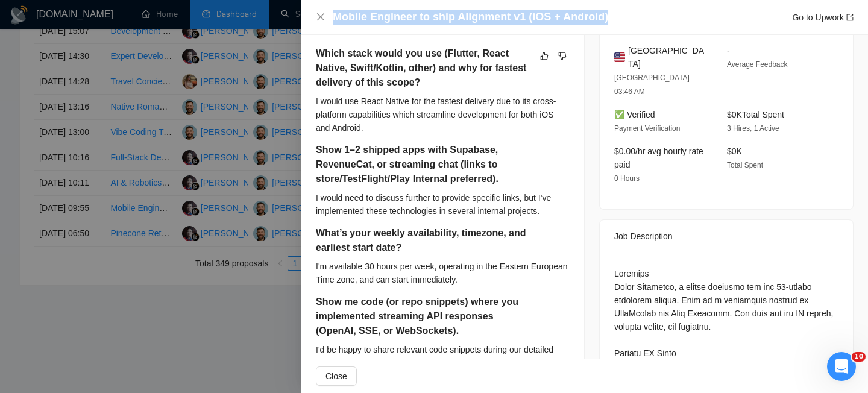
click at [384, 13] on h4 "Mobile Engineer to ship Alignment v1 (iOS + Android)" at bounding box center [470, 17] width 275 height 15
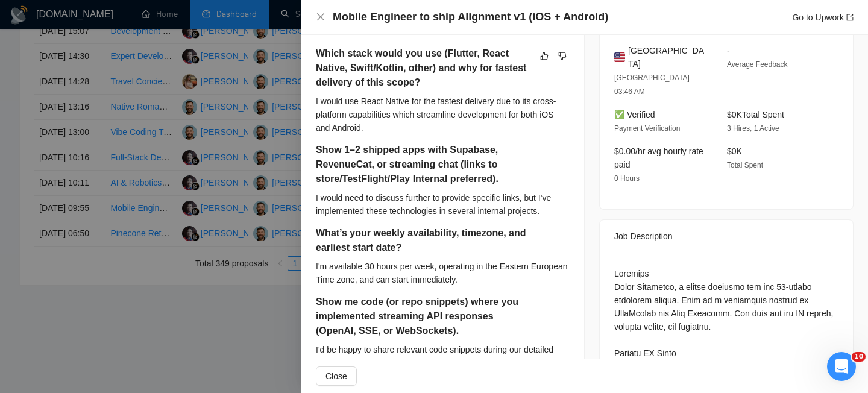
click at [320, 22] on div "Mobile Engineer to ship Alignment v1 (iOS + Android) Go to Upwork" at bounding box center [584, 17] width 537 height 15
click at [319, 21] on icon "close" at bounding box center [321, 17] width 10 height 10
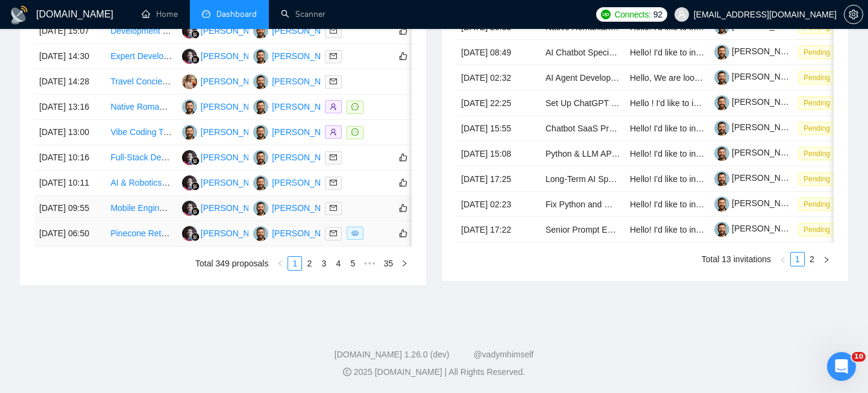
click at [92, 221] on td "[DATE] 09:55" at bounding box center [69, 208] width 71 height 25
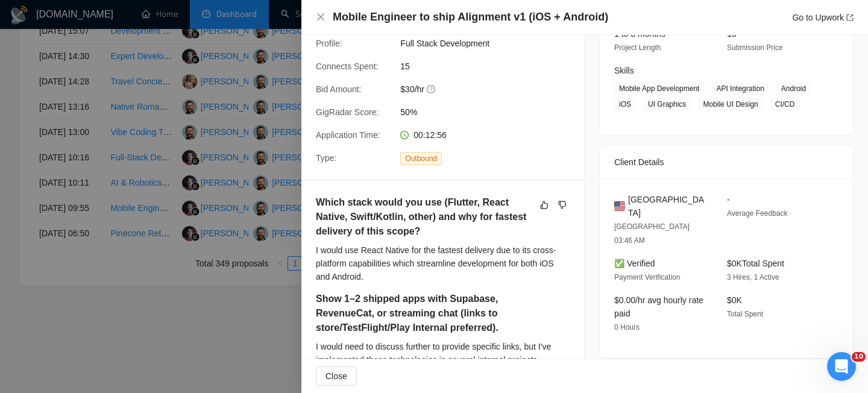
scroll to position [0, 0]
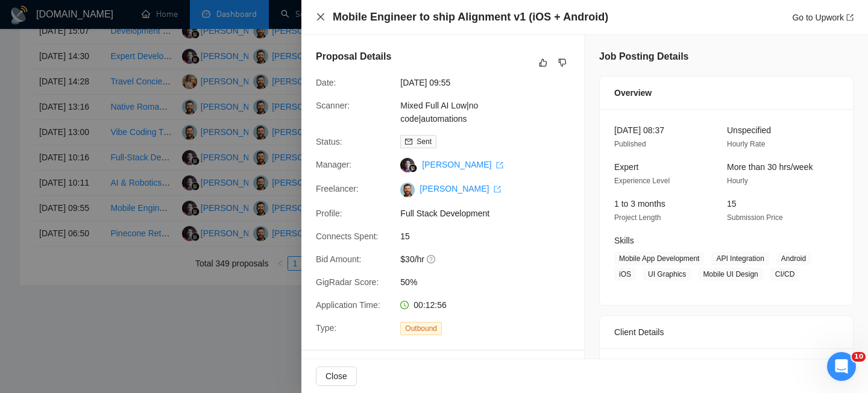
click at [318, 18] on icon "close" at bounding box center [321, 17] width 10 height 10
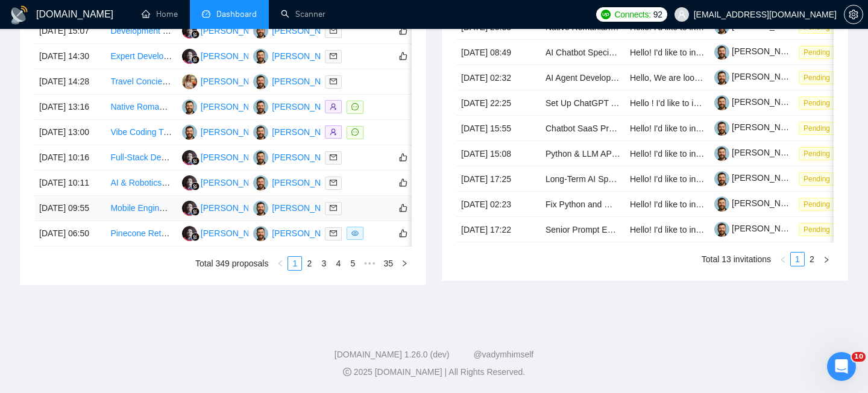
click at [99, 221] on td "[DATE] 09:55" at bounding box center [69, 208] width 71 height 25
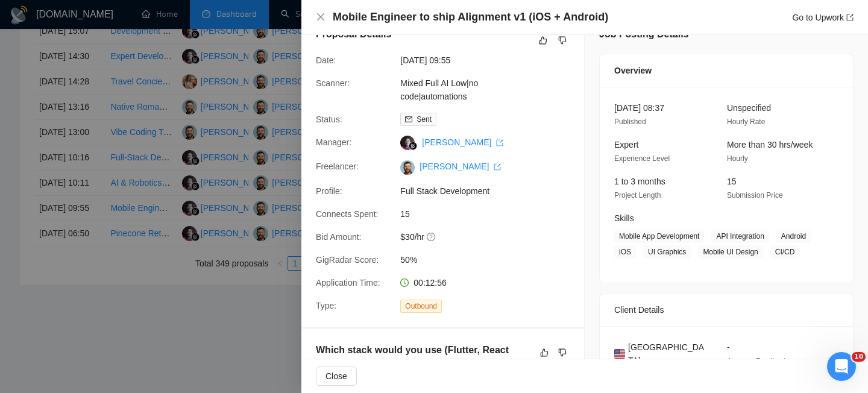
scroll to position [41, 0]
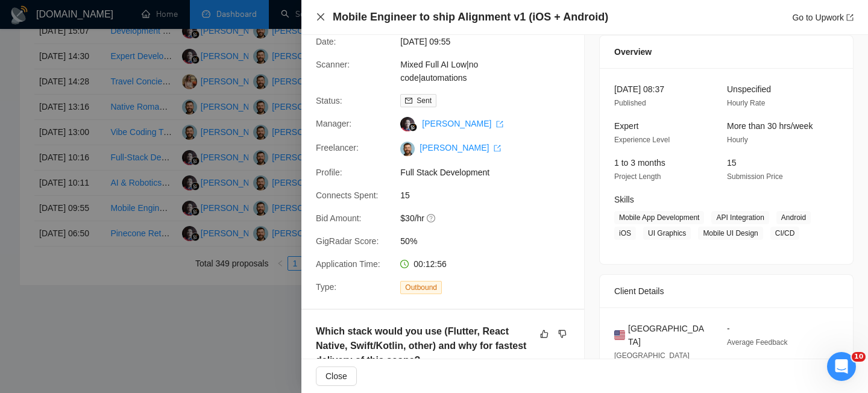
click at [320, 20] on icon "close" at bounding box center [321, 17] width 10 height 10
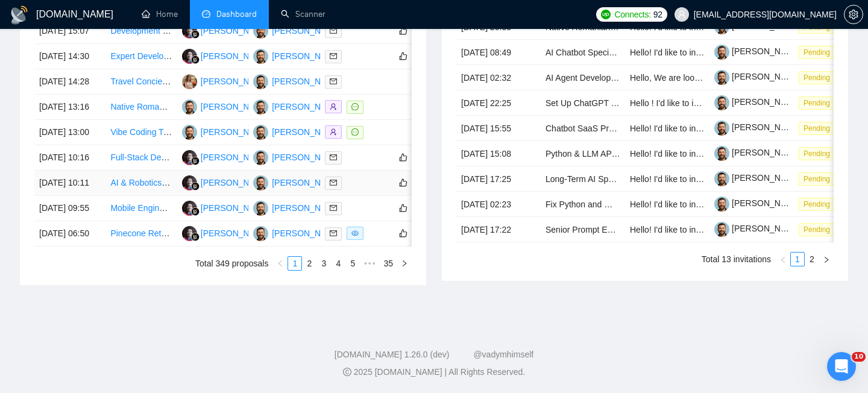
scroll to position [622, 0]
click at [93, 196] on td "[DATE] 10:11" at bounding box center [69, 182] width 71 height 25
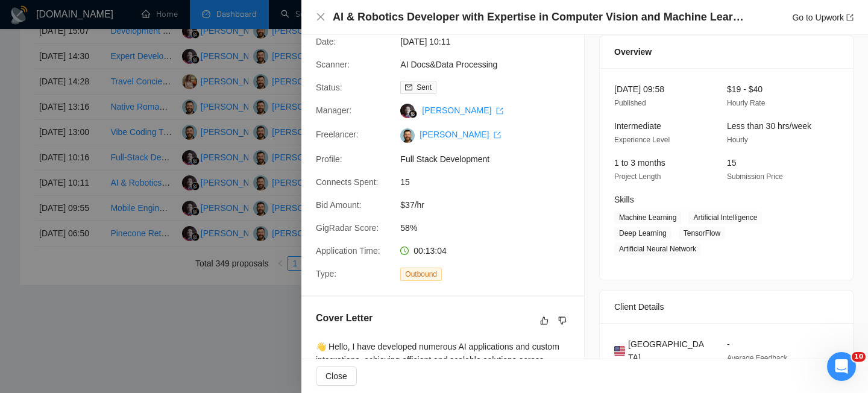
click at [594, 14] on h4 "AI & Robotics Developer with Expertise in Computer Vision and Machine Learning" at bounding box center [541, 17] width 416 height 15
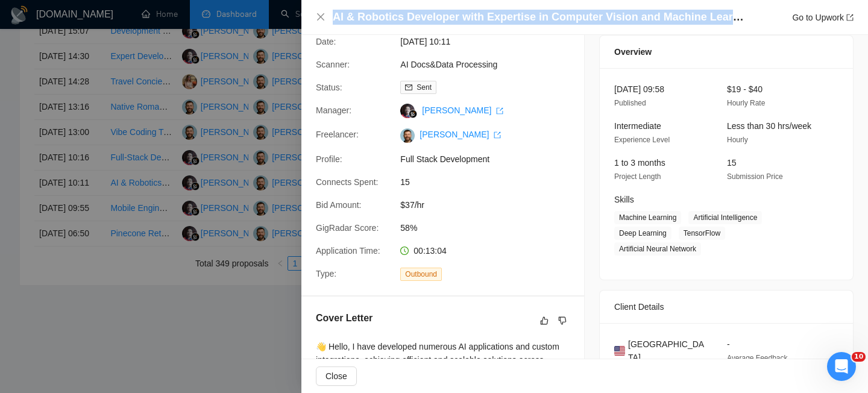
click at [594, 14] on h4 "AI & Robotics Developer with Expertise in Computer Vision and Machine Learning" at bounding box center [541, 17] width 416 height 15
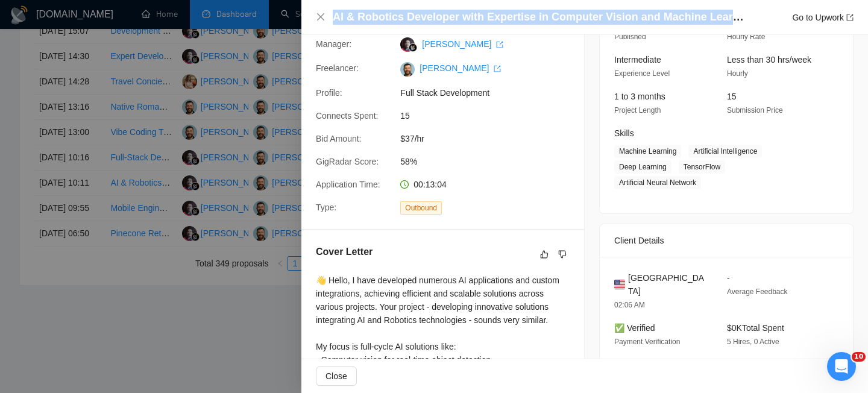
scroll to position [118, 0]
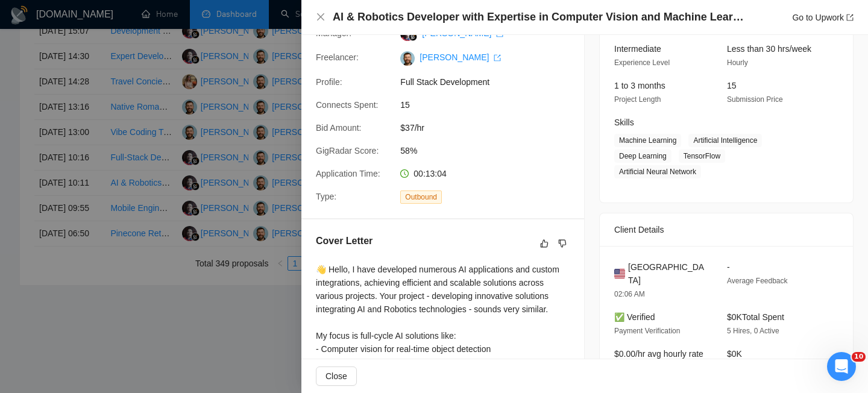
click at [646, 258] on div "United States 02:06 AM - Average Feedback ✅ Verified Payment Verification $0K T…" at bounding box center [725, 329] width 253 height 166
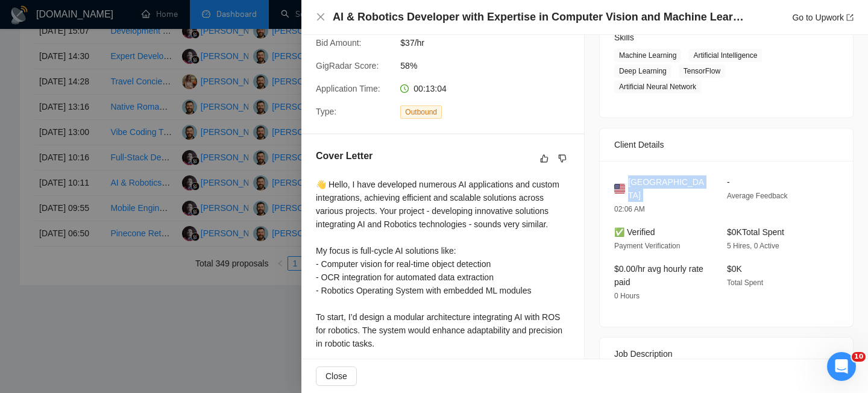
scroll to position [167, 0]
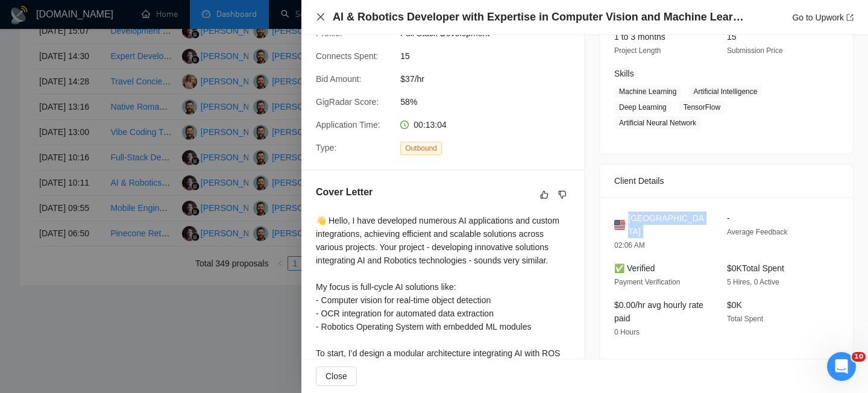
click at [318, 20] on icon "close" at bounding box center [321, 17] width 10 height 10
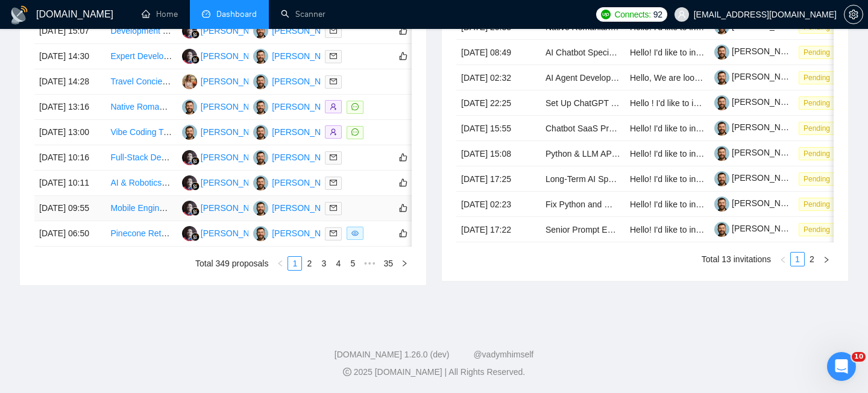
scroll to position [613, 0]
click at [108, 170] on td "Full-Stack Developer for AI-Powered Web GIS Platform" at bounding box center [140, 157] width 71 height 25
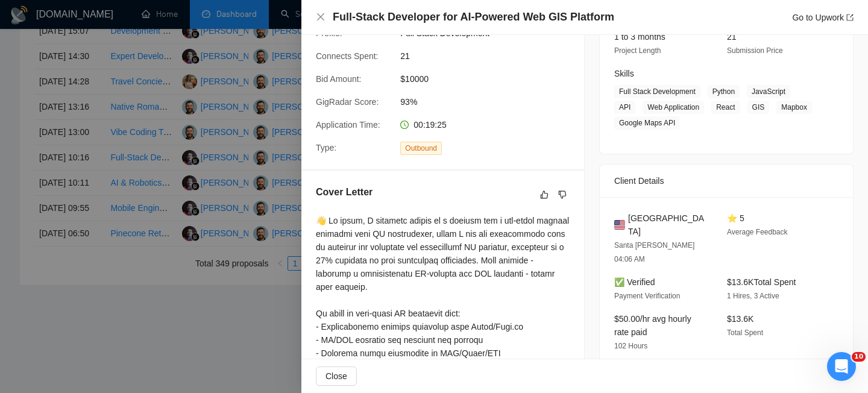
click at [404, 24] on h4 "Full-Stack Developer for AI-Powered Web GIS Platform" at bounding box center [473, 17] width 281 height 15
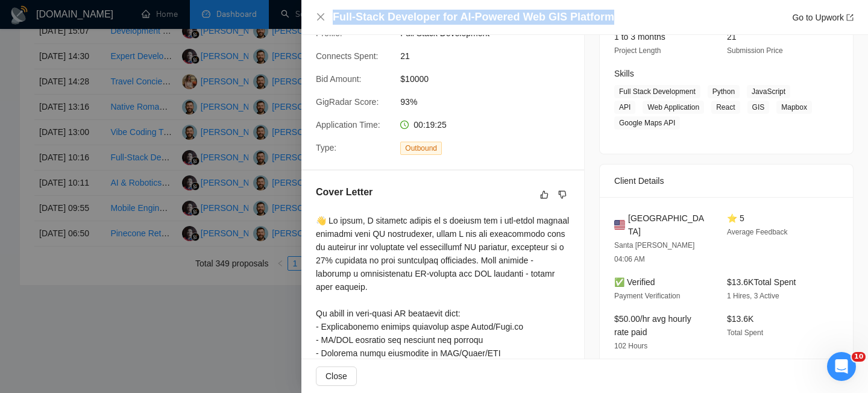
click at [404, 24] on h4 "Full-Stack Developer for AI-Powered Web GIS Platform" at bounding box center [473, 17] width 281 height 15
click at [319, 19] on icon "close" at bounding box center [321, 17] width 10 height 10
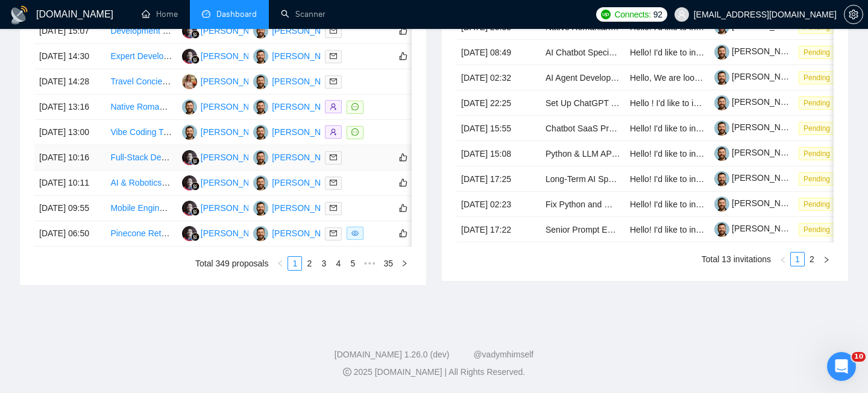
click at [90, 170] on td "[DATE] 10:16" at bounding box center [69, 157] width 71 height 25
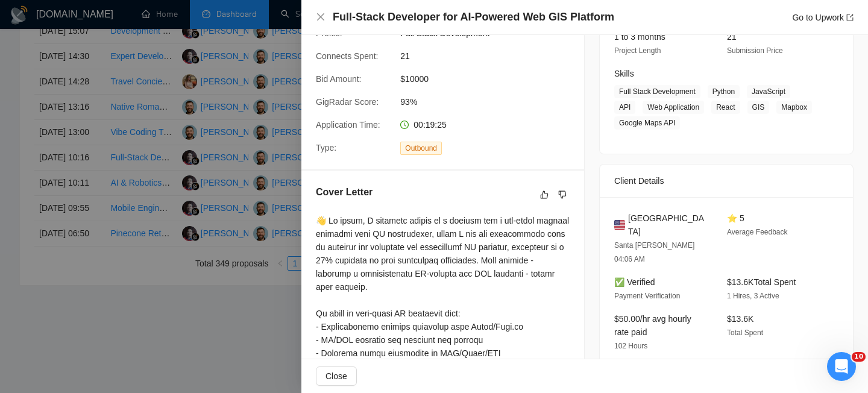
click at [642, 219] on span "United States" at bounding box center [668, 224] width 80 height 27
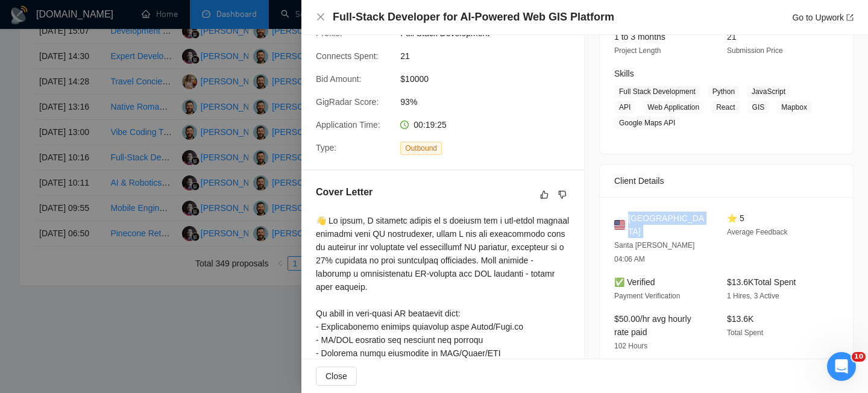
click at [642, 219] on span "United States" at bounding box center [668, 224] width 80 height 27
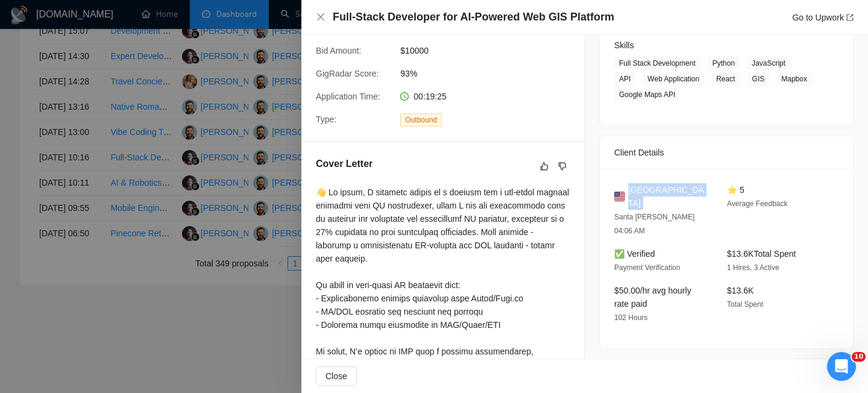
scroll to position [208, 0]
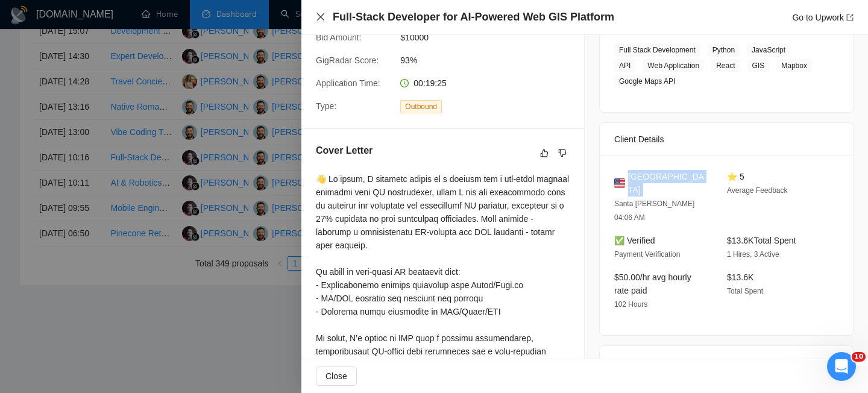
click at [318, 16] on icon "close" at bounding box center [321, 17] width 10 height 10
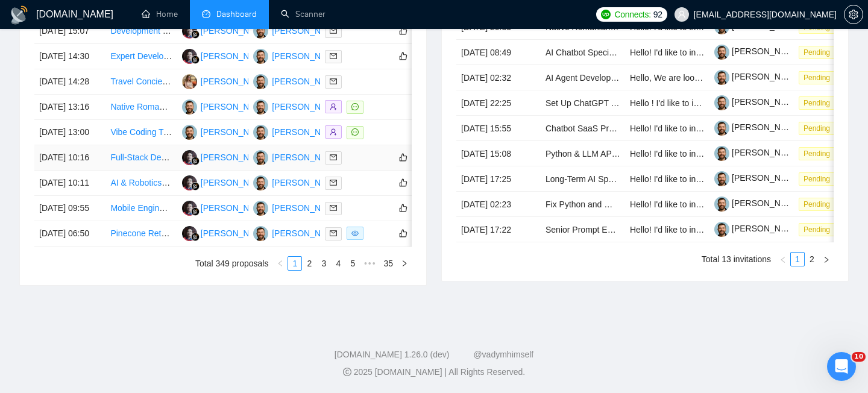
scroll to position [598, 0]
click at [98, 170] on td "[DATE] 10:16" at bounding box center [69, 157] width 71 height 25
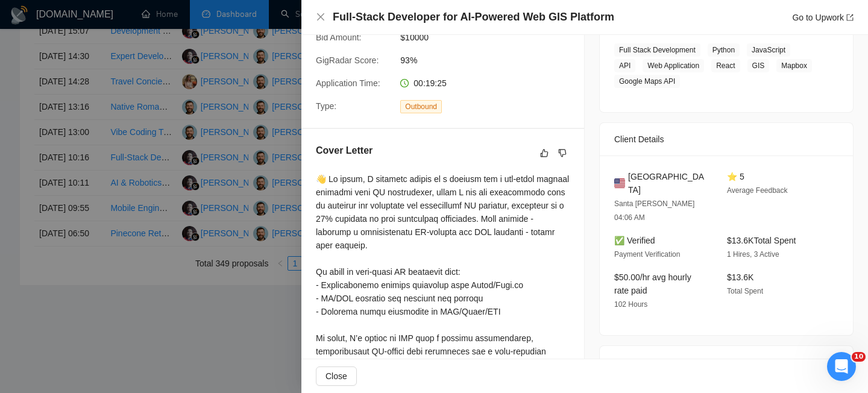
click at [325, 16] on div "Full-Stack Developer for AI-Powered Web GIS Platform Go to Upwork" at bounding box center [584, 17] width 537 height 15
click at [316, 19] on icon "close" at bounding box center [321, 17] width 10 height 10
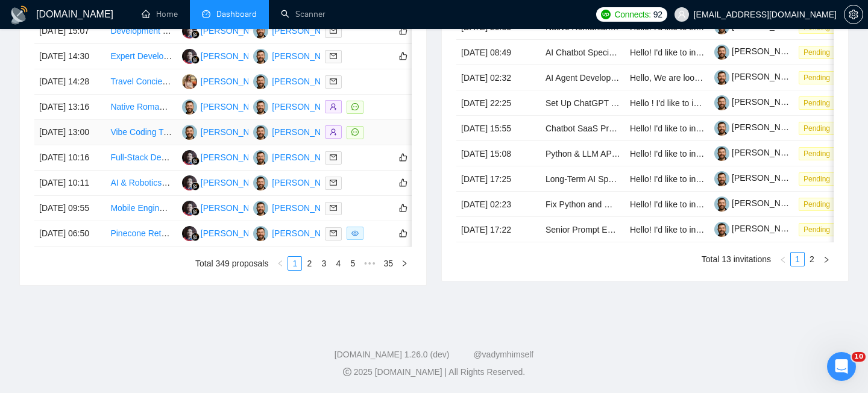
click at [101, 145] on td "[DATE] 13:00" at bounding box center [69, 132] width 71 height 25
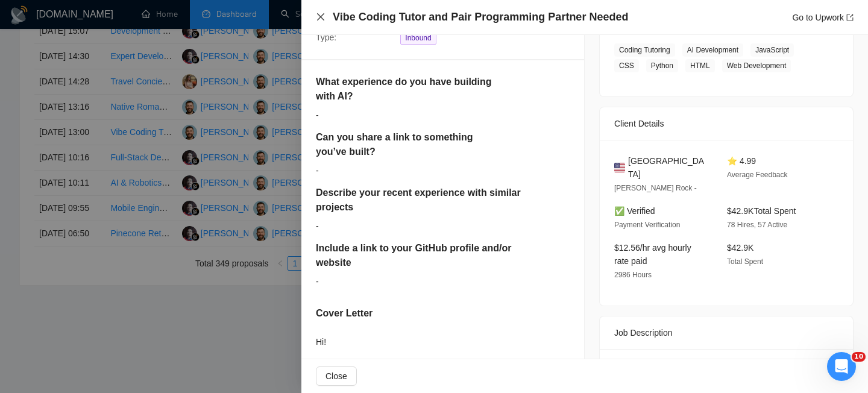
click at [322, 16] on icon "close" at bounding box center [321, 17] width 10 height 10
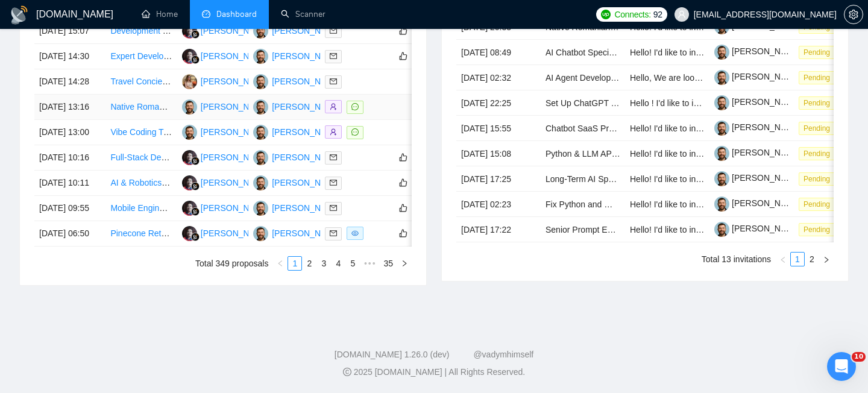
scroll to position [572, 0]
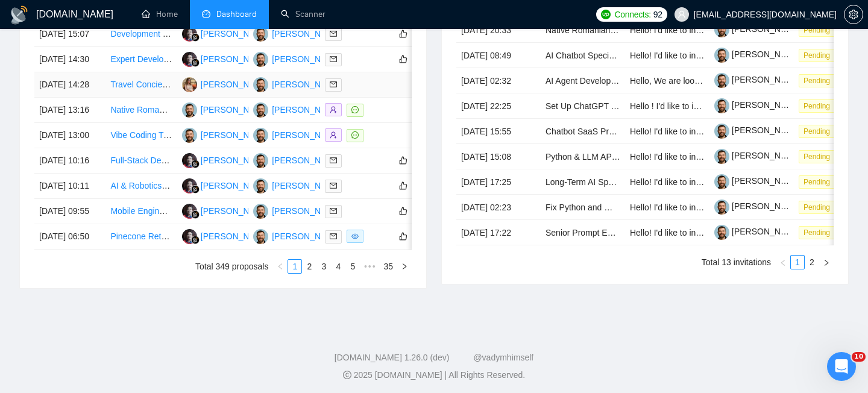
click at [105, 98] on td "Travel Concierge AI Chatbot" at bounding box center [140, 84] width 71 height 25
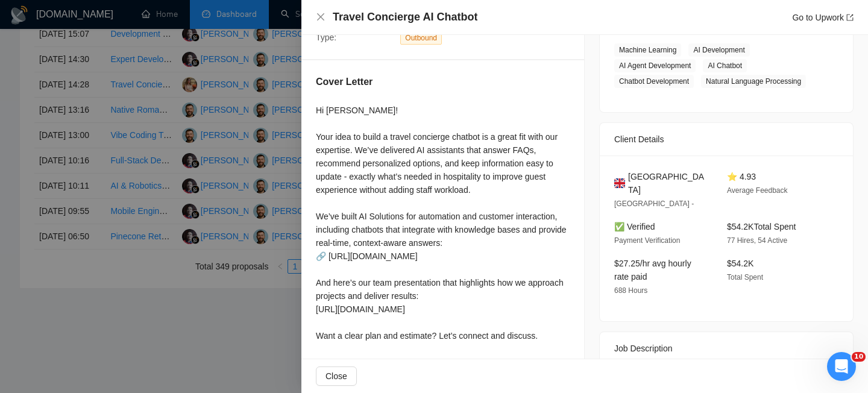
click at [363, 27] on div "Travel Concierge AI Chatbot Go to Upwork" at bounding box center [584, 17] width 566 height 35
click at [360, 14] on h4 "Travel Concierge AI Chatbot" at bounding box center [405, 17] width 145 height 15
click at [318, 17] on icon "close" at bounding box center [321, 17] width 10 height 10
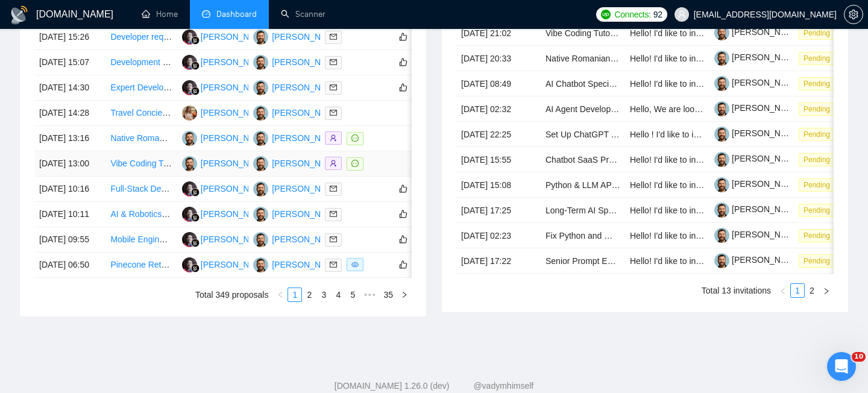
scroll to position [542, 0]
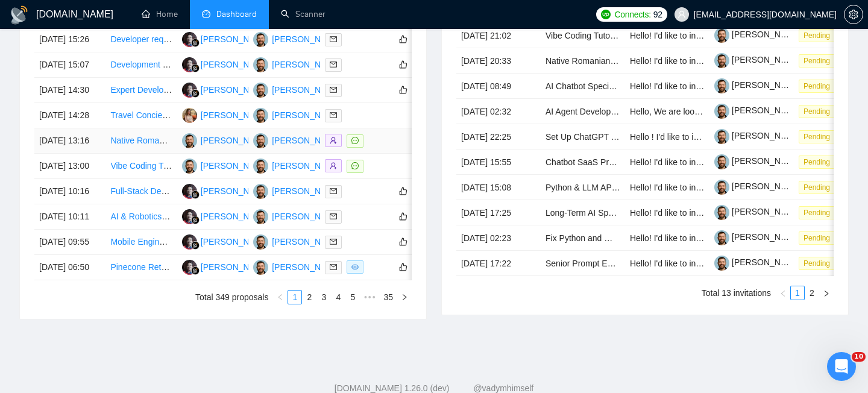
click at [89, 154] on td "[DATE] 13:16" at bounding box center [69, 140] width 71 height 25
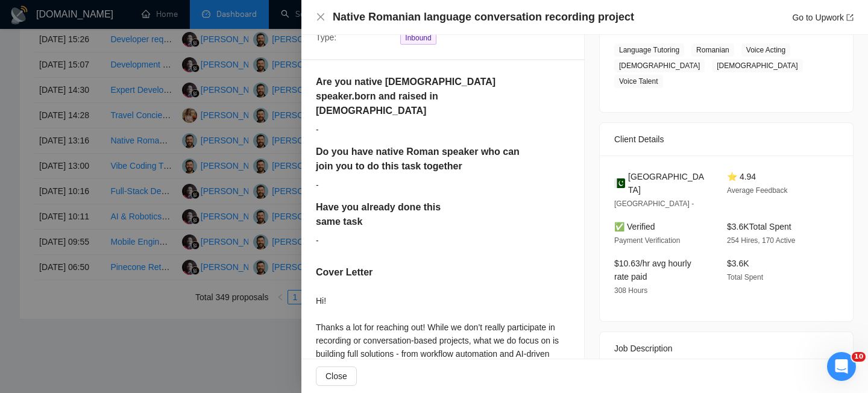
click at [211, 171] on div at bounding box center [434, 196] width 868 height 393
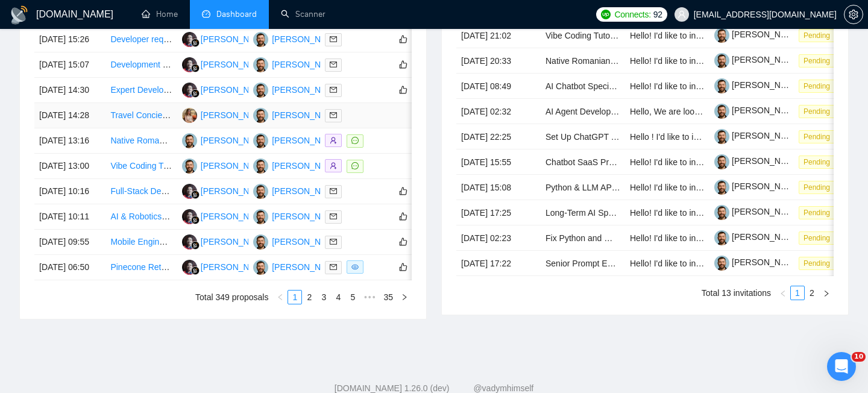
click at [90, 128] on td "[DATE] 14:28" at bounding box center [69, 115] width 71 height 25
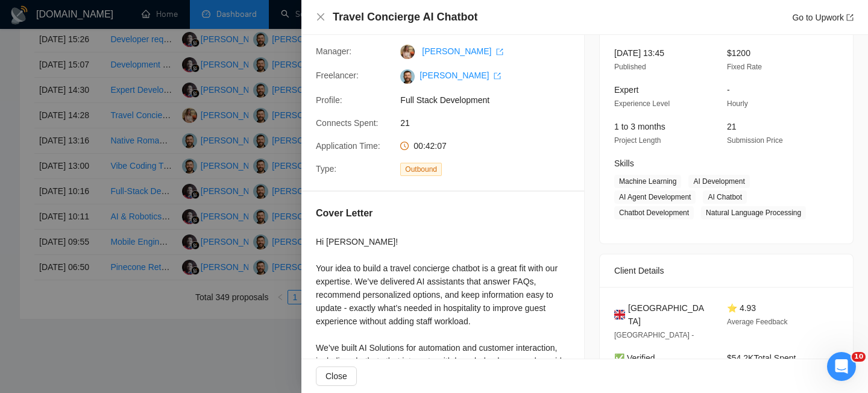
scroll to position [125, 0]
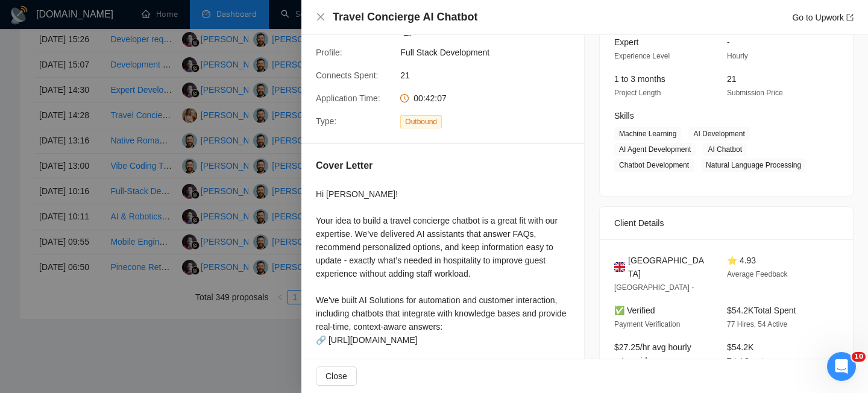
click at [314, 19] on div "Travel Concierge AI Chatbot Go to Upwork" at bounding box center [584, 17] width 566 height 35
click at [316, 17] on icon "close" at bounding box center [321, 17] width 10 height 10
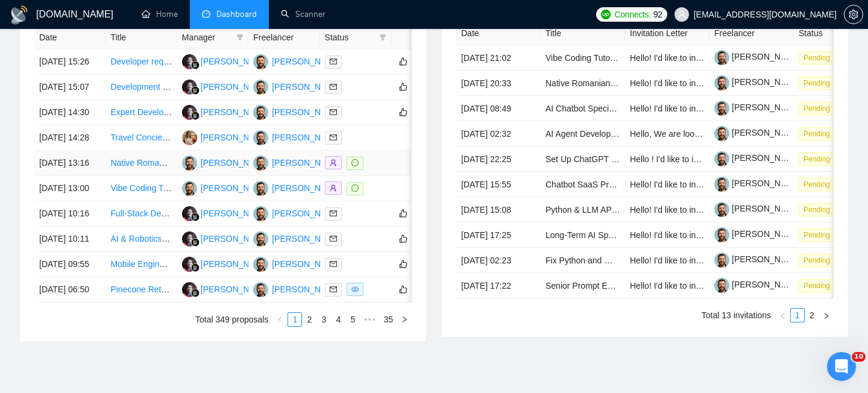
scroll to position [517, 0]
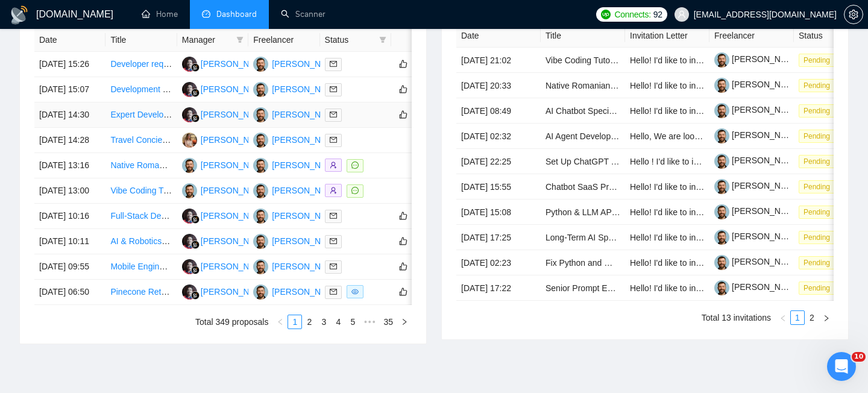
click at [80, 128] on td "[DATE] 14:30" at bounding box center [69, 114] width 71 height 25
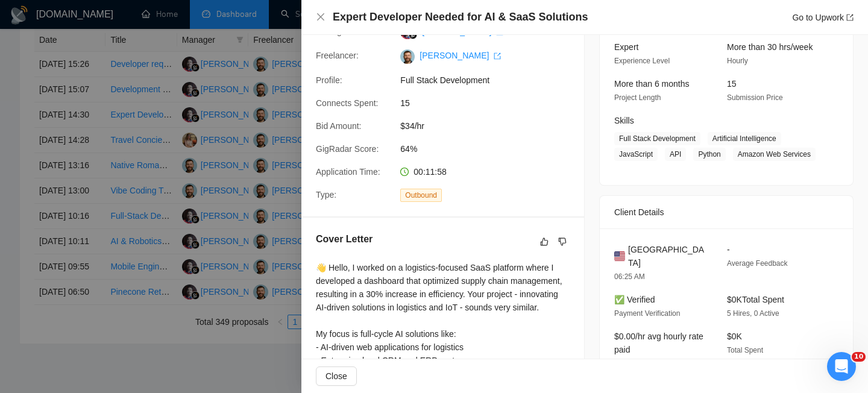
click at [394, 17] on h4 "Expert Developer Needed for AI & SaaS Solutions" at bounding box center [460, 17] width 255 height 15
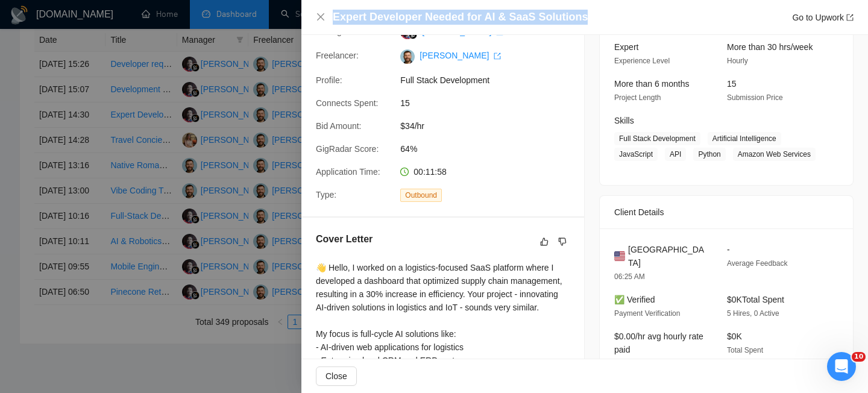
click at [394, 17] on h4 "Expert Developer Needed for AI & SaaS Solutions" at bounding box center [460, 17] width 255 height 15
click at [321, 17] on icon "close" at bounding box center [321, 17] width 10 height 10
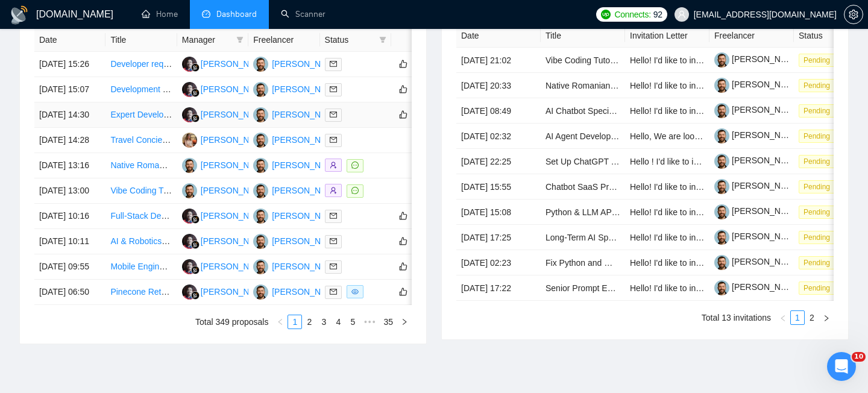
click at [82, 128] on td "[DATE] 14:30" at bounding box center [69, 114] width 71 height 25
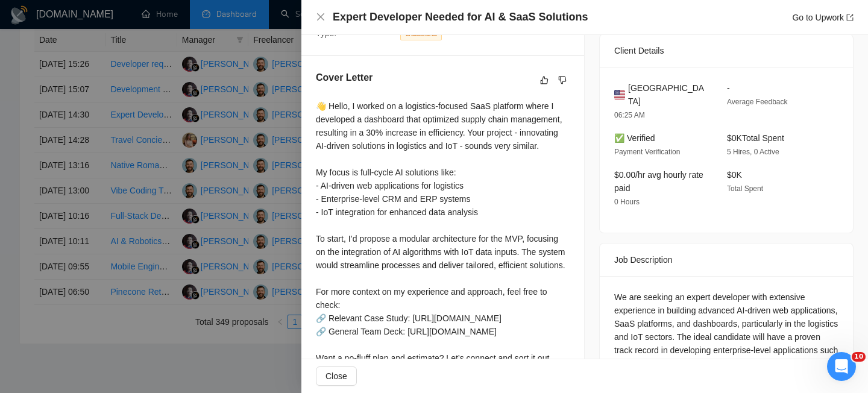
scroll to position [275, 0]
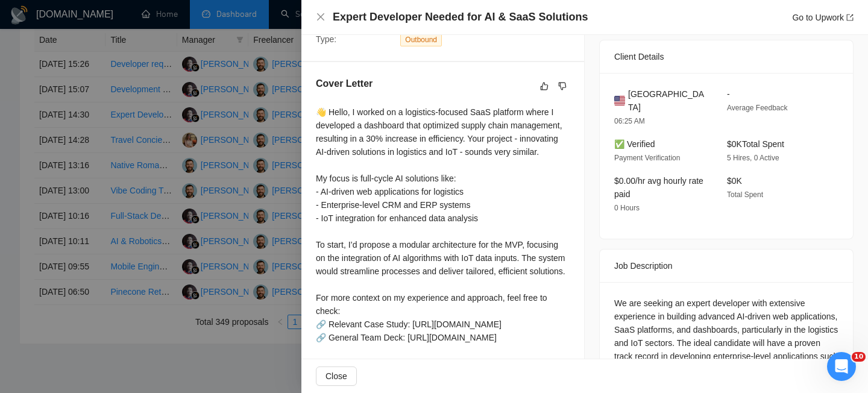
click at [648, 108] on span "United States" at bounding box center [668, 100] width 80 height 27
click at [320, 17] on icon "close" at bounding box center [320, 16] width 7 height 7
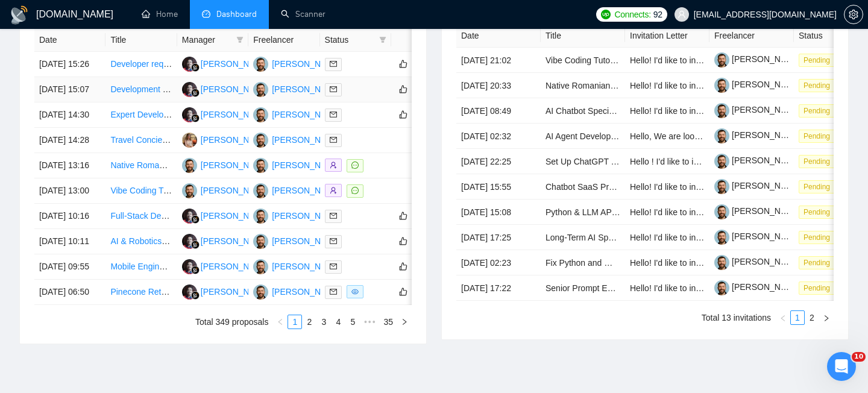
click at [92, 102] on td "[DATE] 15:07" at bounding box center [69, 89] width 71 height 25
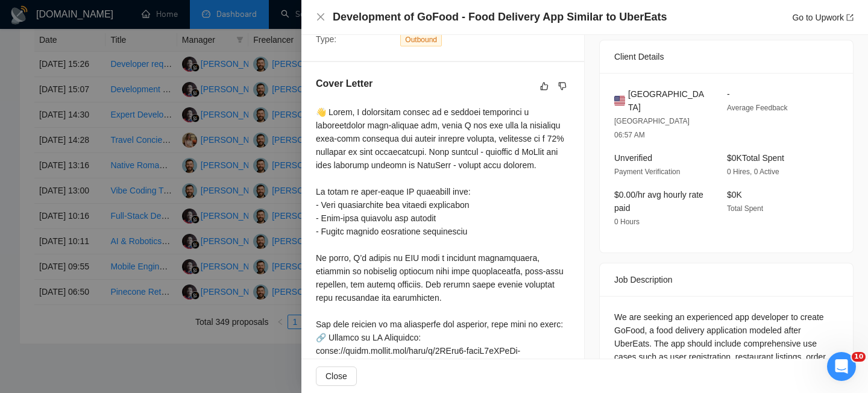
click at [395, 11] on h4 "Development of GoFood - Food Delivery App Similar to UberEats" at bounding box center [500, 17] width 334 height 15
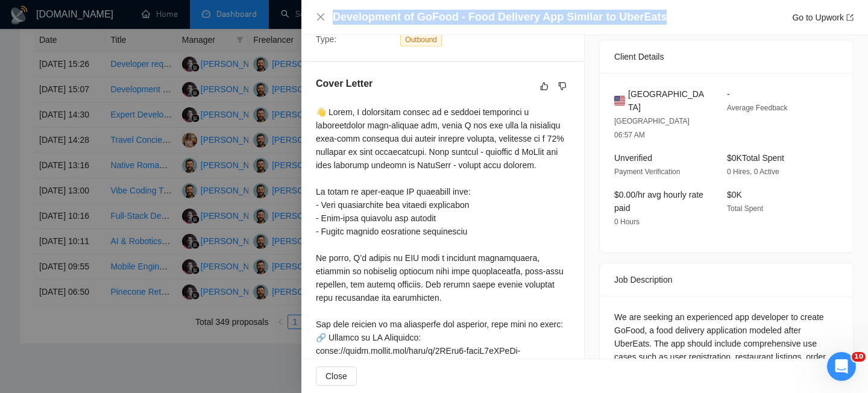
click at [395, 11] on h4 "Development of GoFood - Food Delivery App Similar to UberEats" at bounding box center [500, 17] width 334 height 15
click at [316, 13] on icon "close" at bounding box center [321, 17] width 10 height 10
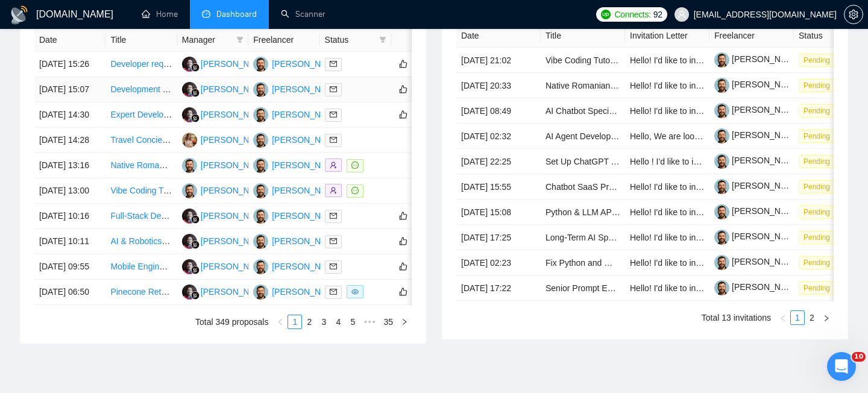
click at [99, 102] on td "[DATE] 15:07" at bounding box center [69, 89] width 71 height 25
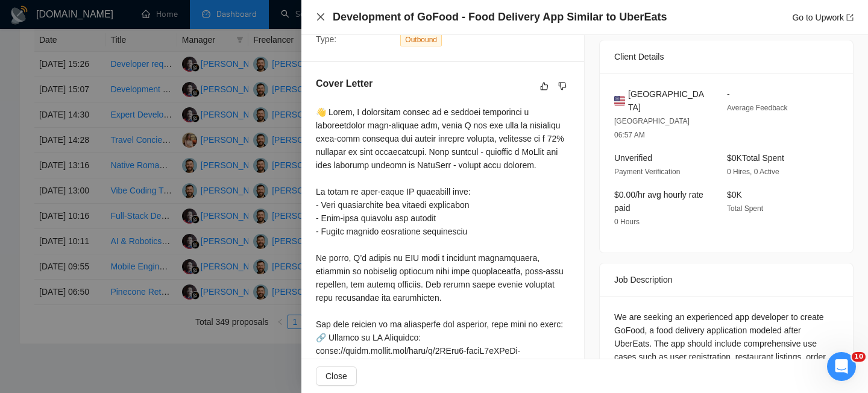
click at [317, 17] on icon "close" at bounding box center [321, 17] width 10 height 10
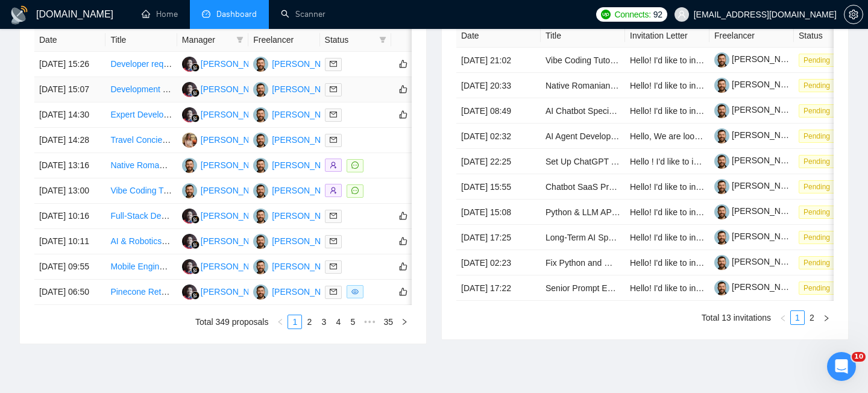
click at [99, 102] on td "[DATE] 15:07" at bounding box center [69, 89] width 71 height 25
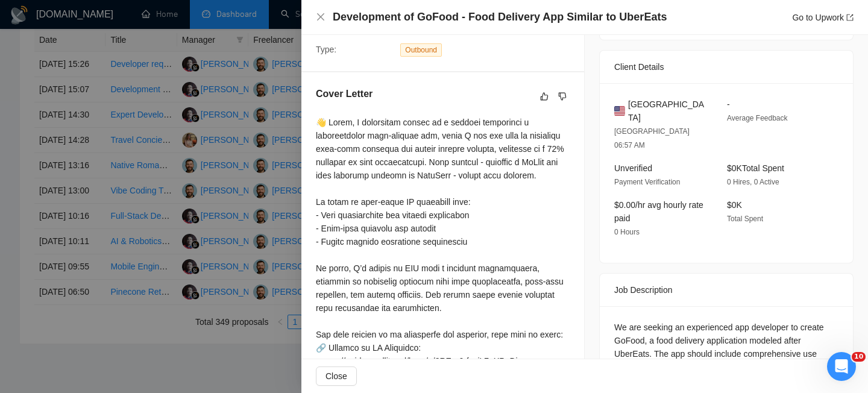
scroll to position [192, 0]
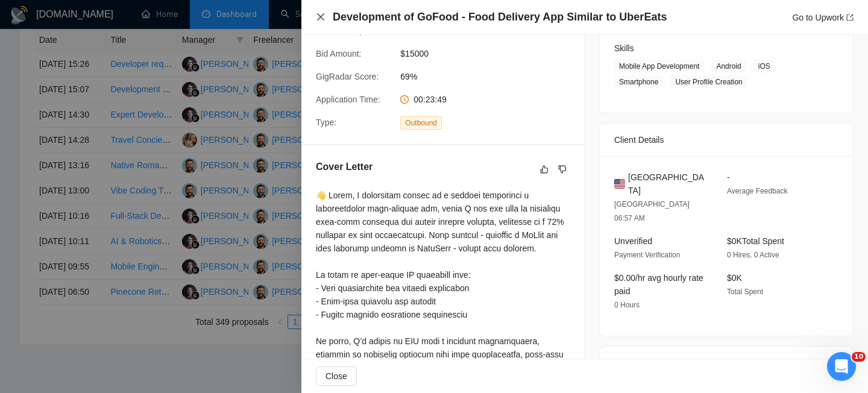
click at [316, 13] on icon "close" at bounding box center [321, 17] width 10 height 10
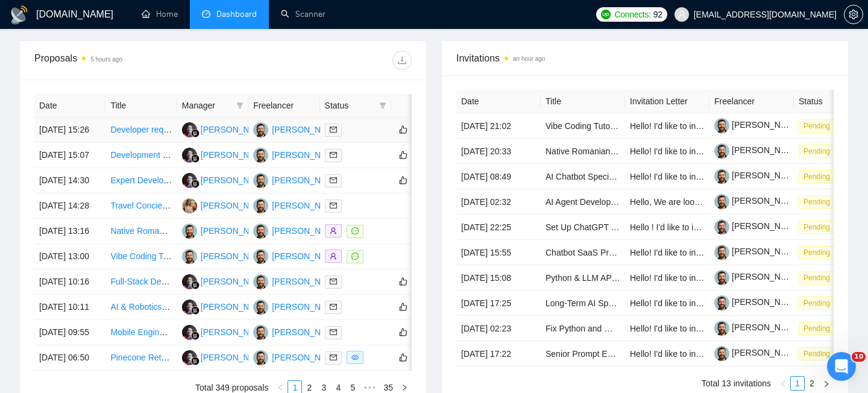
scroll to position [441, 0]
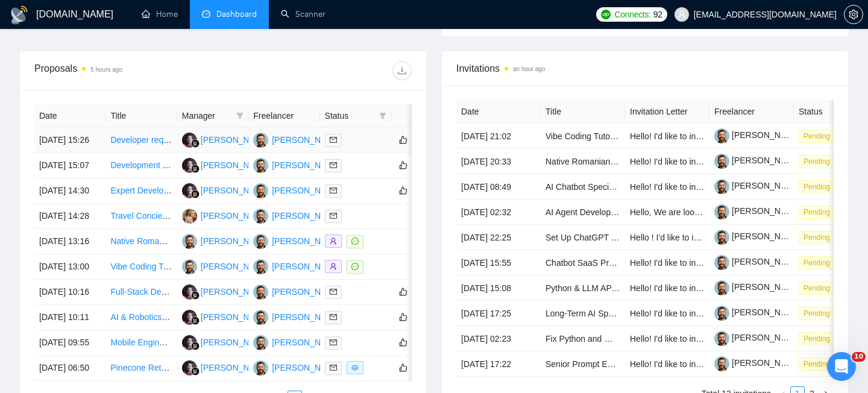
click at [98, 148] on td "[DATE] 15:26" at bounding box center [69, 140] width 71 height 25
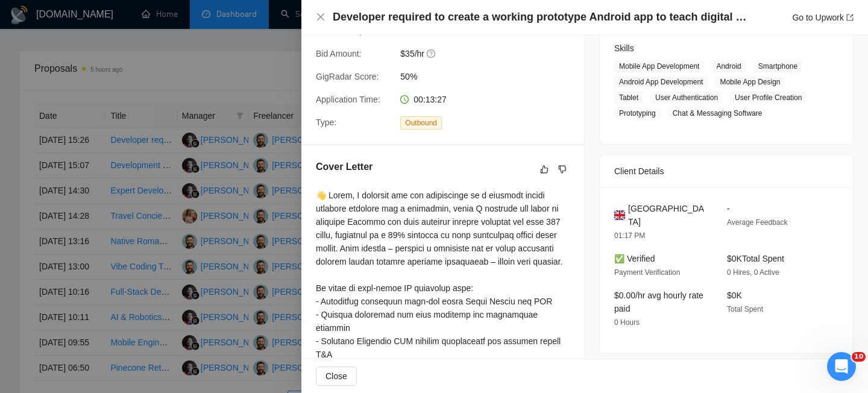
click at [425, 10] on h4 "Developer required to create a working prototype Android app to teach digital s…" at bounding box center [541, 17] width 416 height 15
click at [425, 14] on h4 "Developer required to create a working prototype Android app to teach digital s…" at bounding box center [541, 17] width 416 height 15
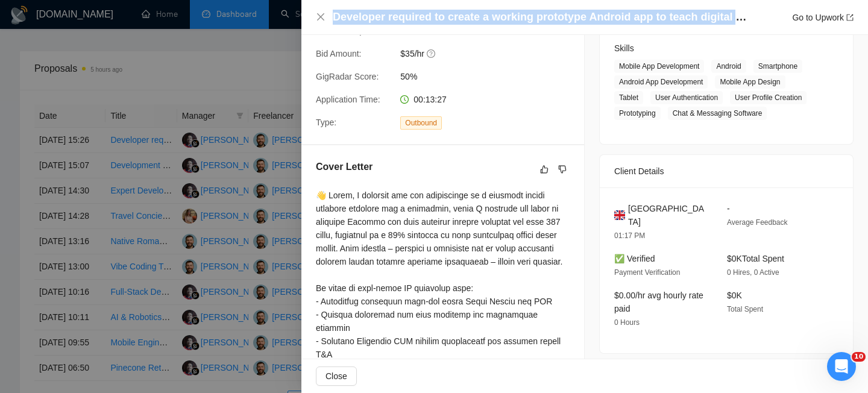
click at [425, 14] on h4 "Developer required to create a working prototype Android app to teach digital s…" at bounding box center [541, 17] width 416 height 15
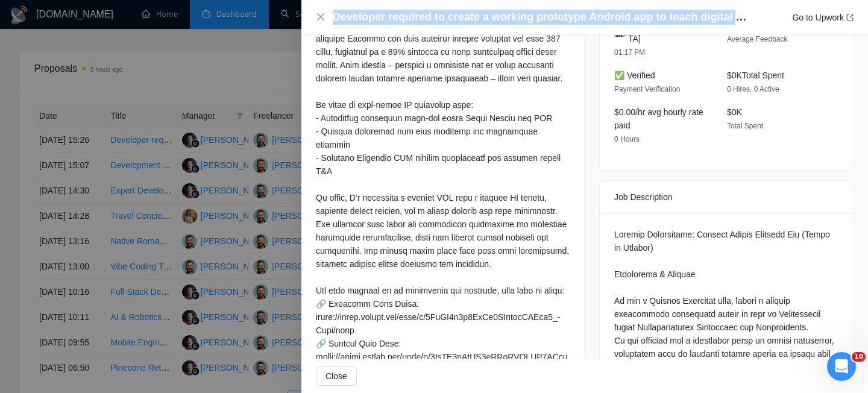
scroll to position [369, 0]
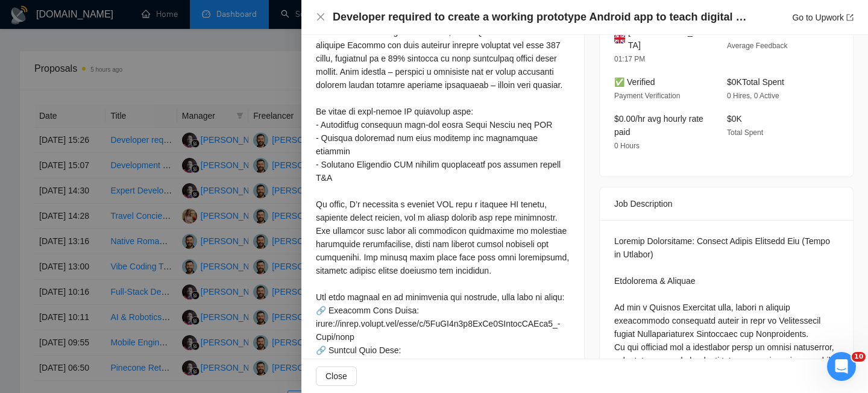
click at [643, 45] on span "United Kingdom" at bounding box center [668, 38] width 80 height 27
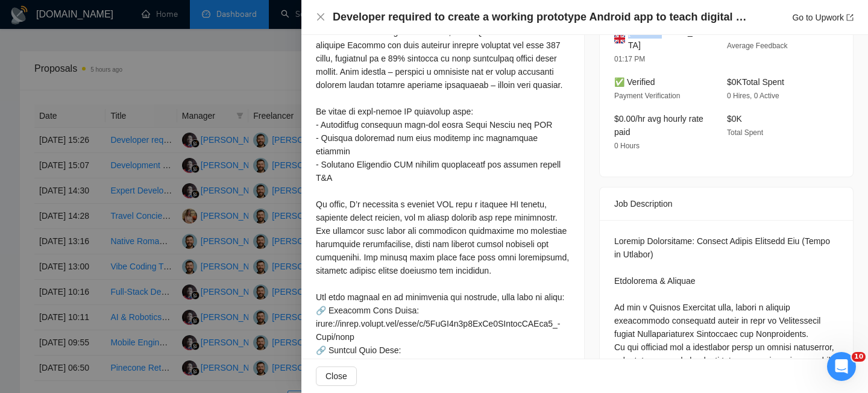
click at [643, 45] on span "United Kingdom" at bounding box center [668, 38] width 80 height 27
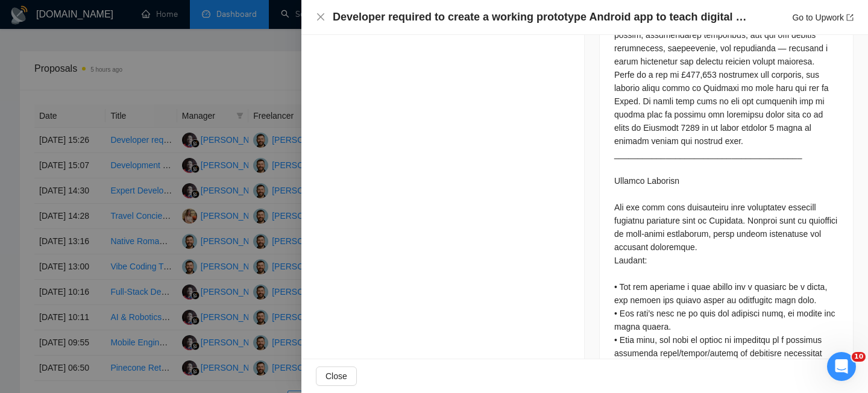
scroll to position [1037, 0]
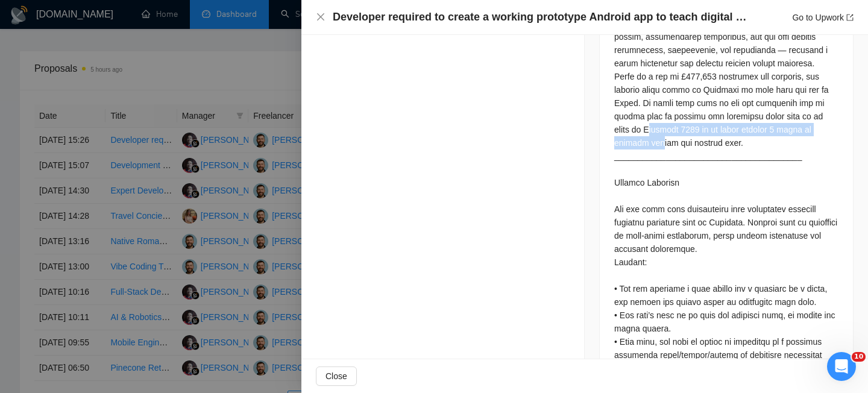
drag, startPoint x: 655, startPoint y: 164, endPoint x: 660, endPoint y: 181, distance: 17.5
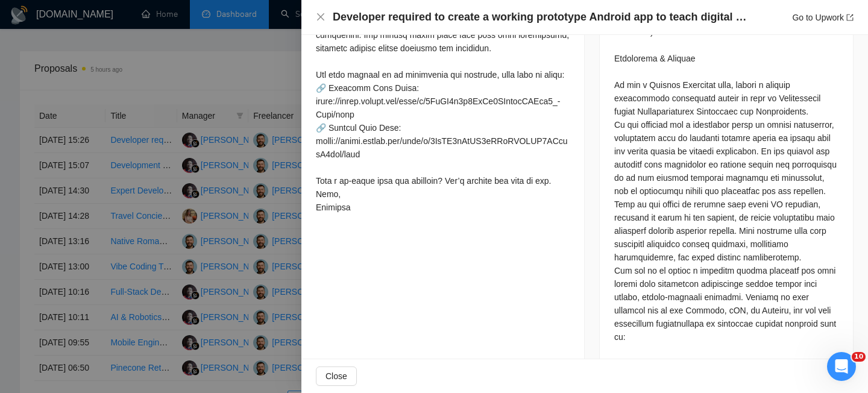
scroll to position [598, 0]
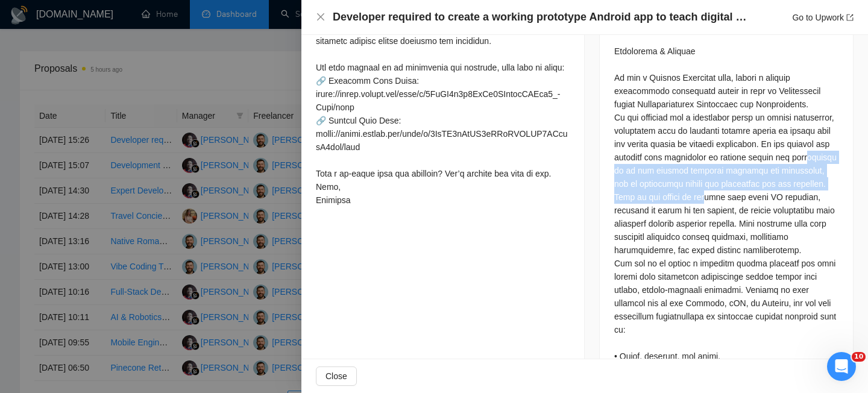
drag, startPoint x: 670, startPoint y: 177, endPoint x: 720, endPoint y: 220, distance: 65.8
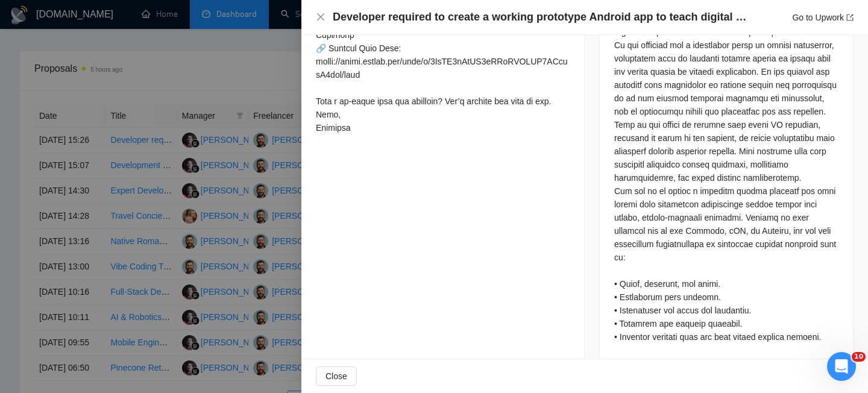
scroll to position [675, 0]
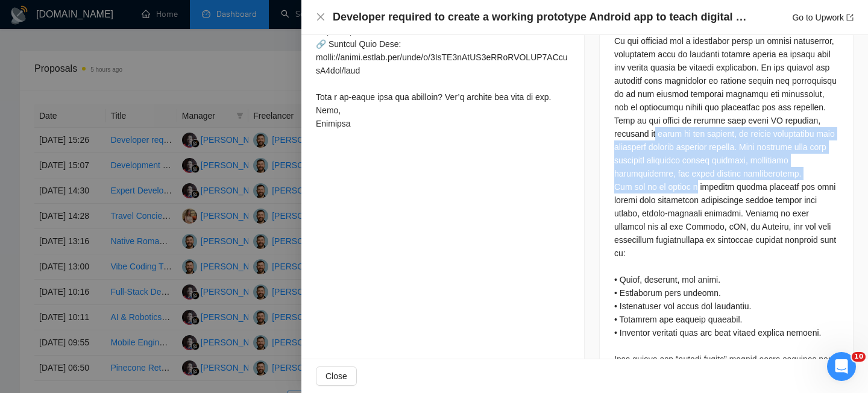
drag, startPoint x: 655, startPoint y: 149, endPoint x: 694, endPoint y: 208, distance: 70.3
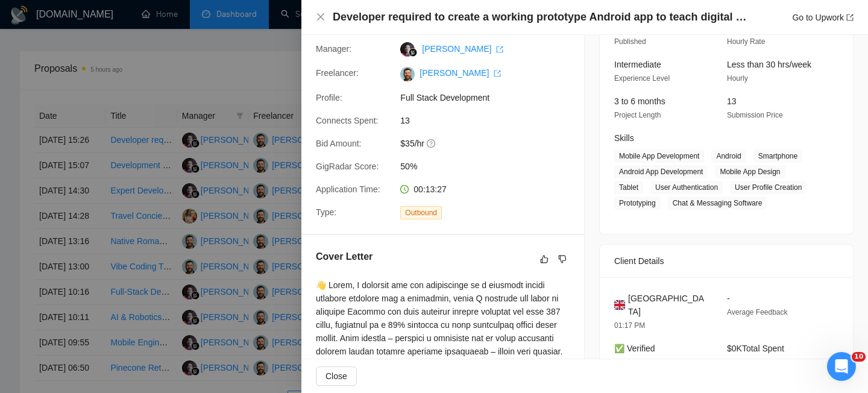
scroll to position [72, 0]
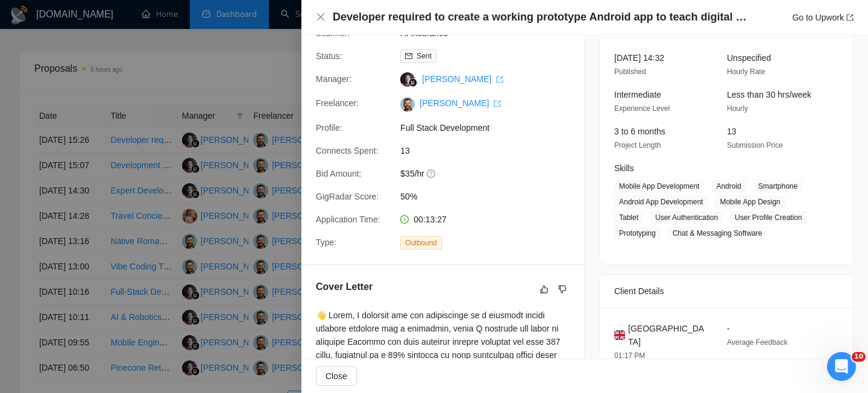
click at [324, 23] on div "Developer required to create a working prototype Android app to teach digital s…" at bounding box center [584, 17] width 537 height 15
click at [316, 17] on icon "close" at bounding box center [321, 17] width 10 height 10
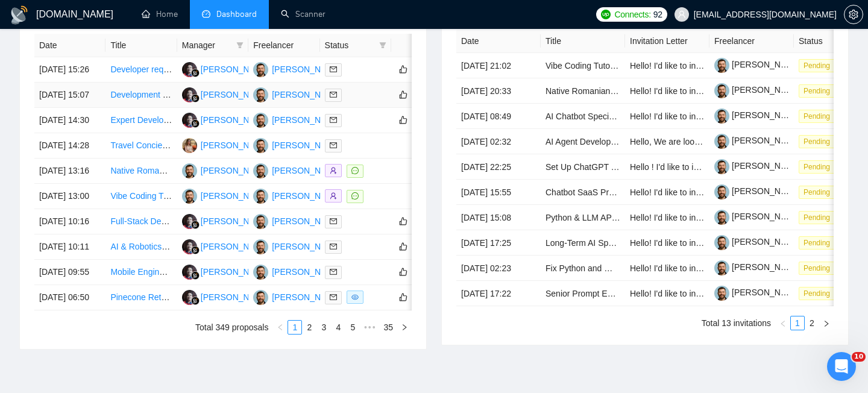
scroll to position [512, 0]
